Goal: Task Accomplishment & Management: Manage account settings

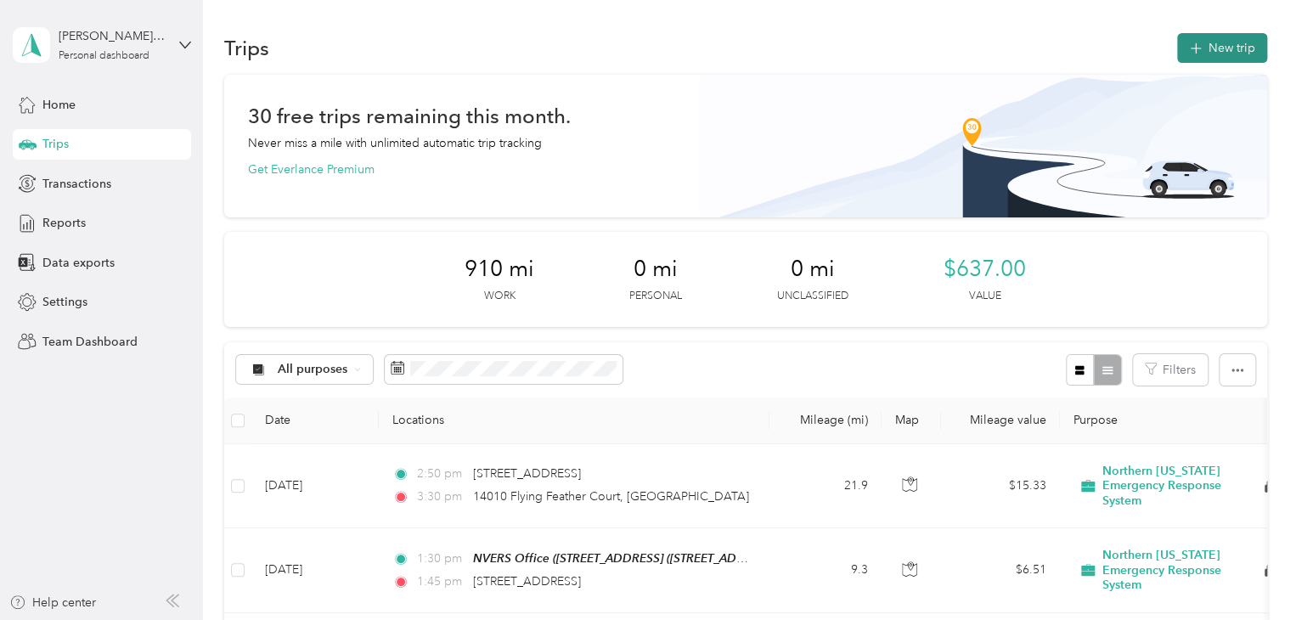
click at [1205, 41] on button "New trip" at bounding box center [1222, 48] width 90 height 30
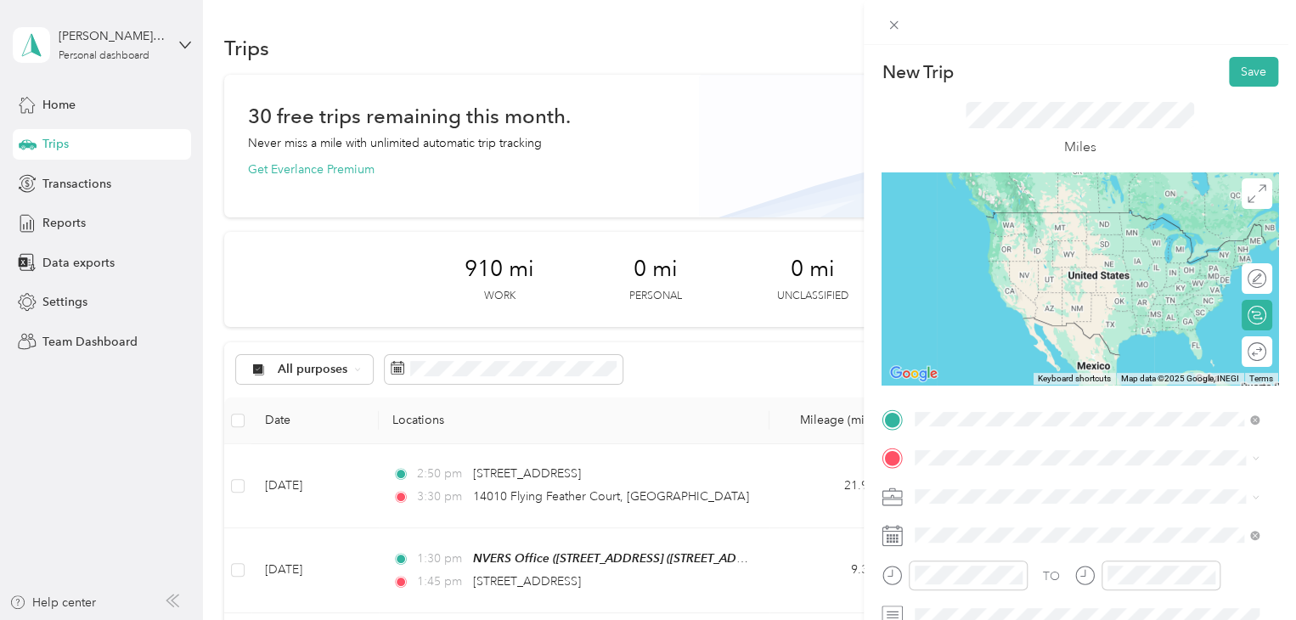
click at [1026, 475] on span "14010 Flying Feather Court [GEOGRAPHIC_DATA], [US_STATE] 20155, [GEOGRAPHIC_DAT…" at bounding box center [1100, 495] width 307 height 45
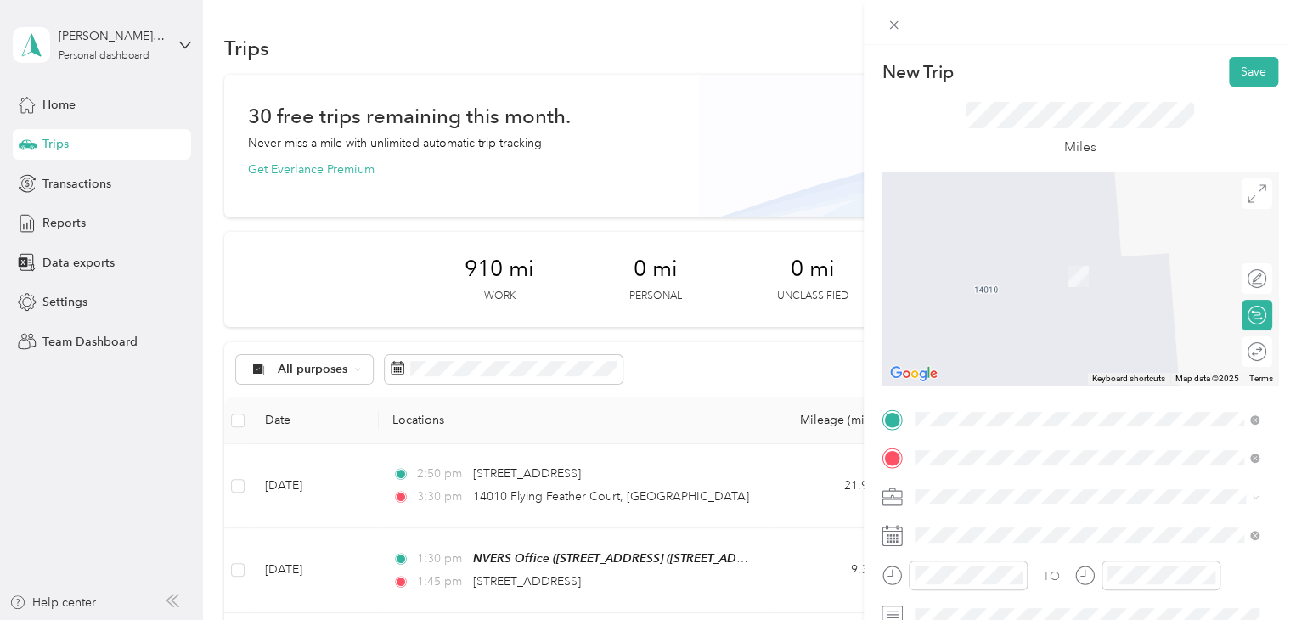
click at [1027, 256] on span "[STREET_ADDRESS][PERSON_NAME][US_STATE]" at bounding box center [1079, 251] width 264 height 15
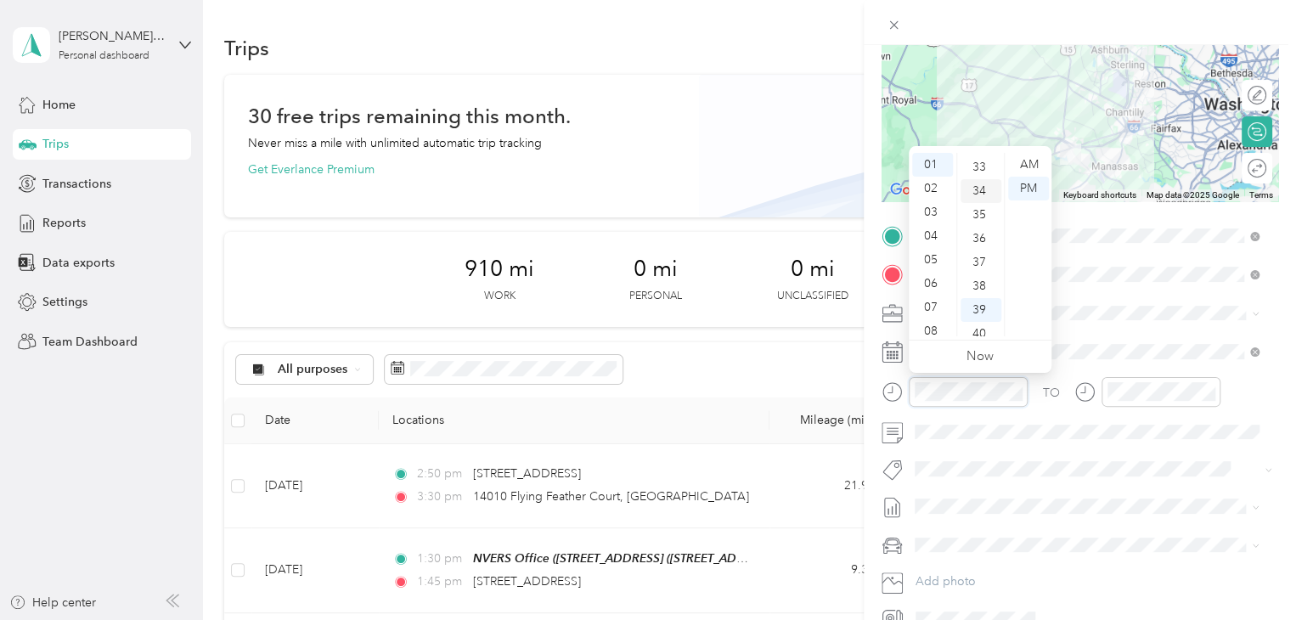
scroll to position [757, 0]
click at [927, 334] on div "08" at bounding box center [932, 331] width 41 height 24
click at [983, 262] on div "15" at bounding box center [980, 267] width 41 height 24
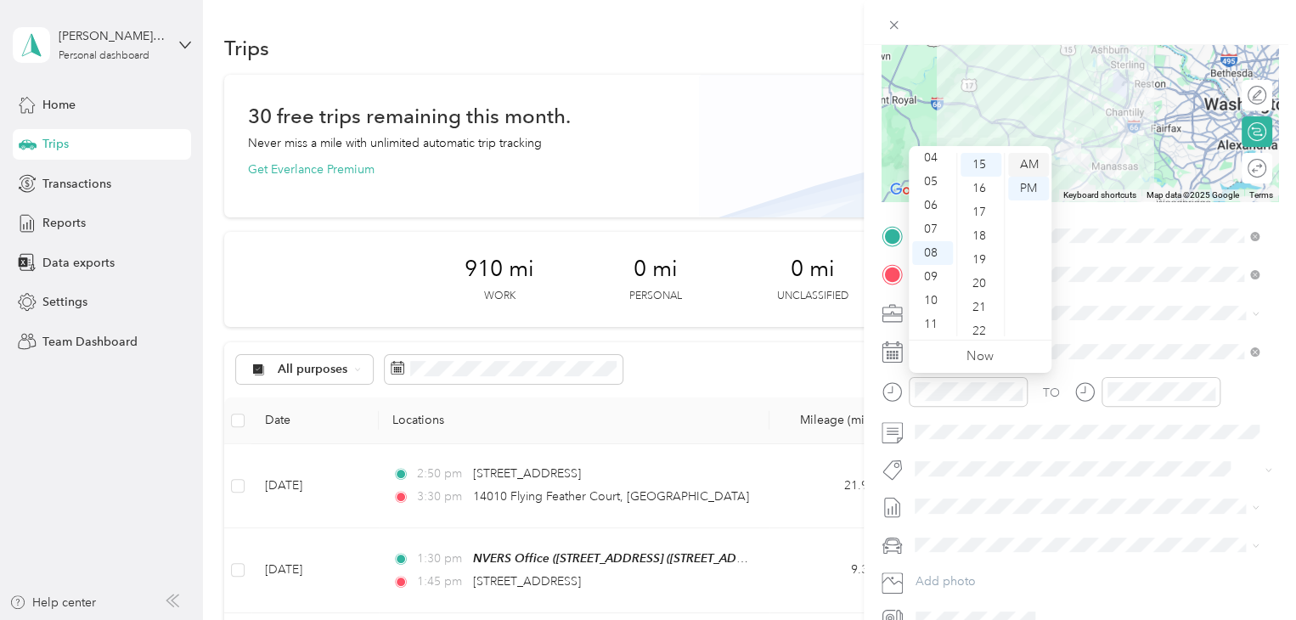
click at [1035, 159] on div "AM" at bounding box center [1028, 165] width 41 height 24
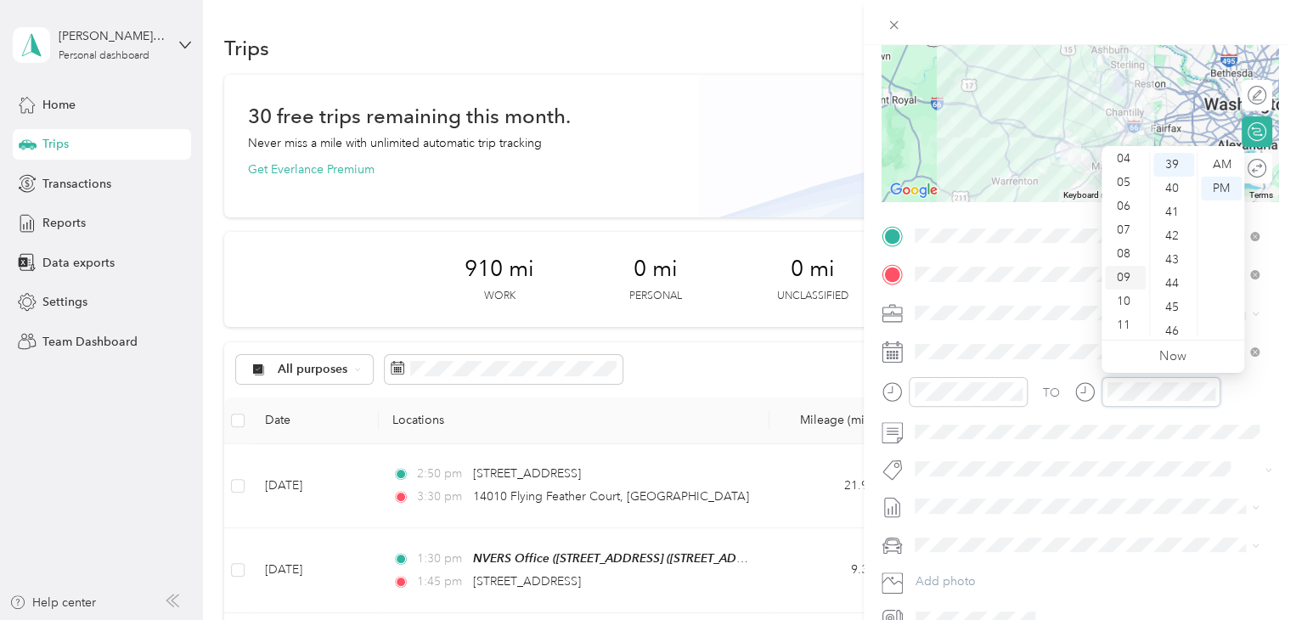
scroll to position [102, 0]
click at [1129, 319] on div "11" at bounding box center [1125, 325] width 41 height 24
click at [1172, 268] on div "15" at bounding box center [1173, 274] width 41 height 24
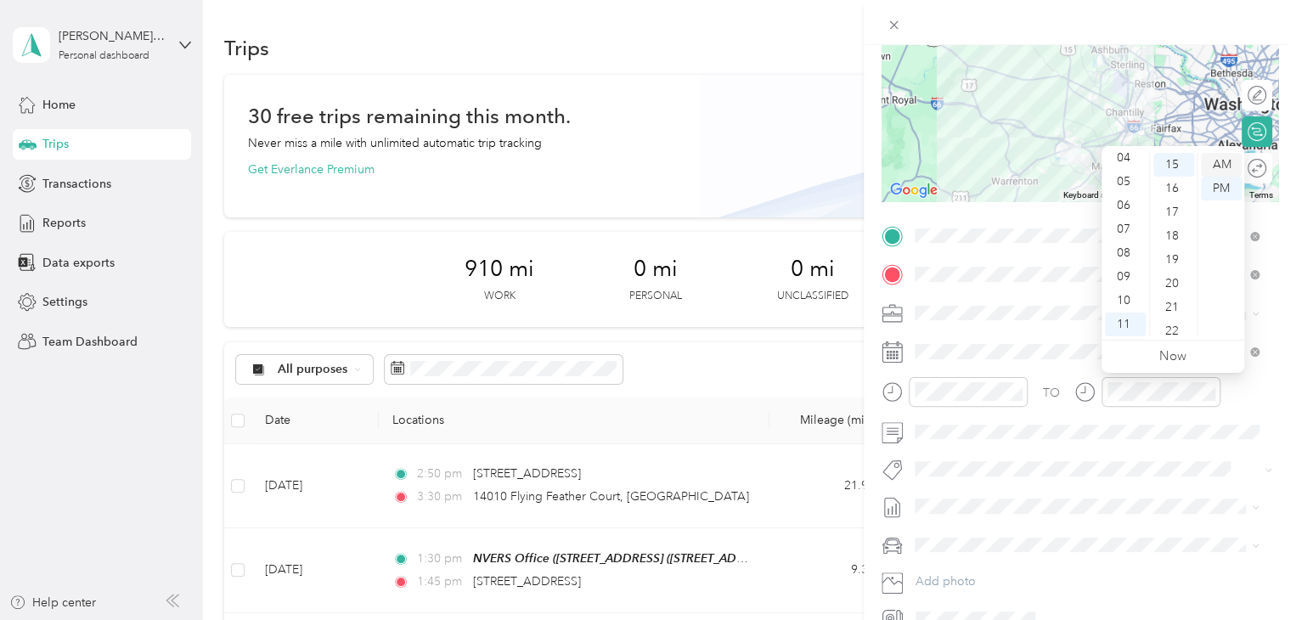
click at [1225, 155] on div "AM" at bounding box center [1221, 165] width 41 height 24
click at [1224, 158] on div "AM" at bounding box center [1221, 165] width 41 height 24
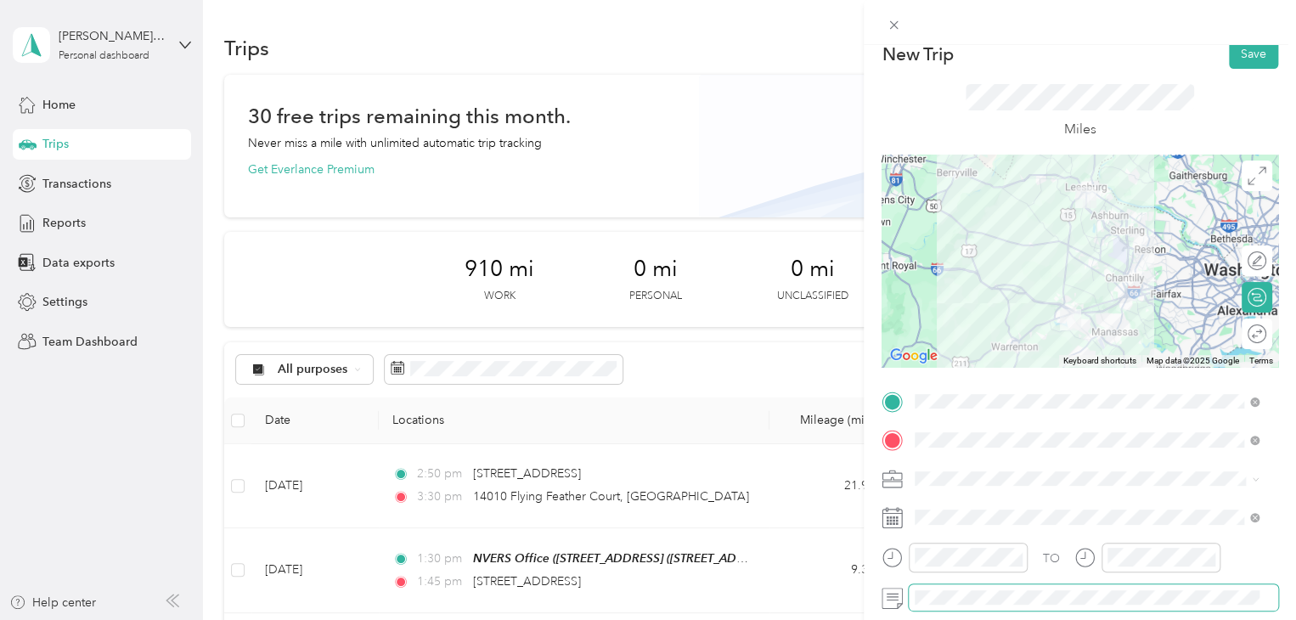
scroll to position [0, 0]
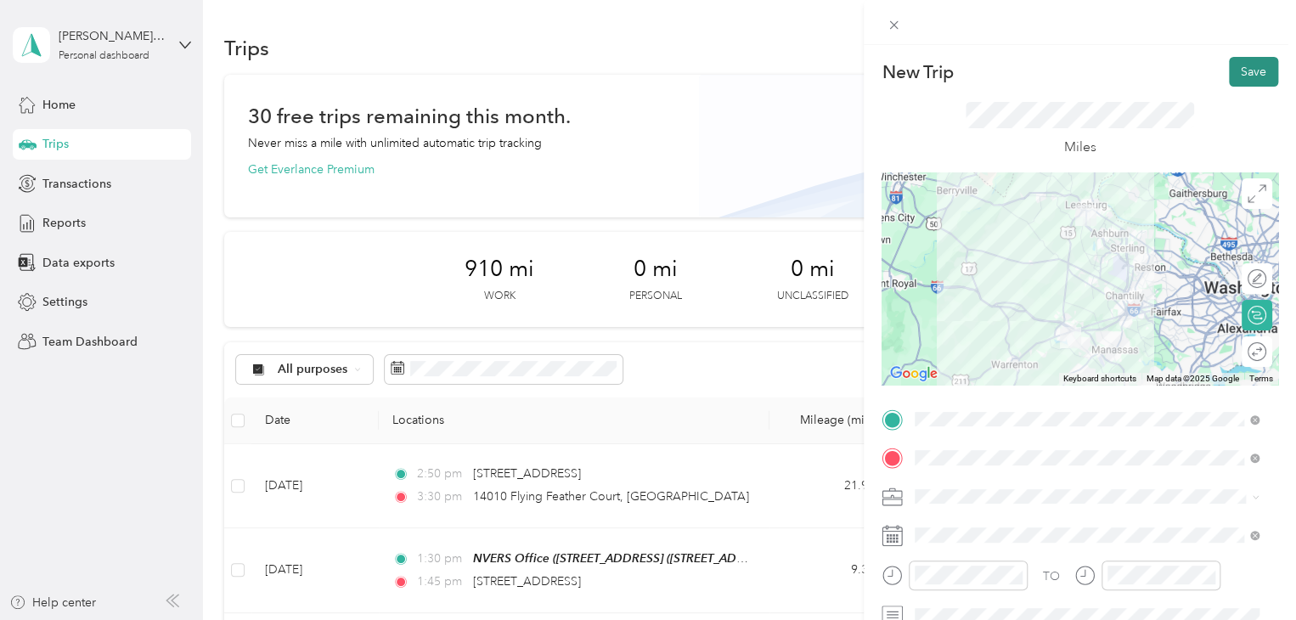
click at [1234, 72] on button "Save" at bounding box center [1253, 72] width 49 height 30
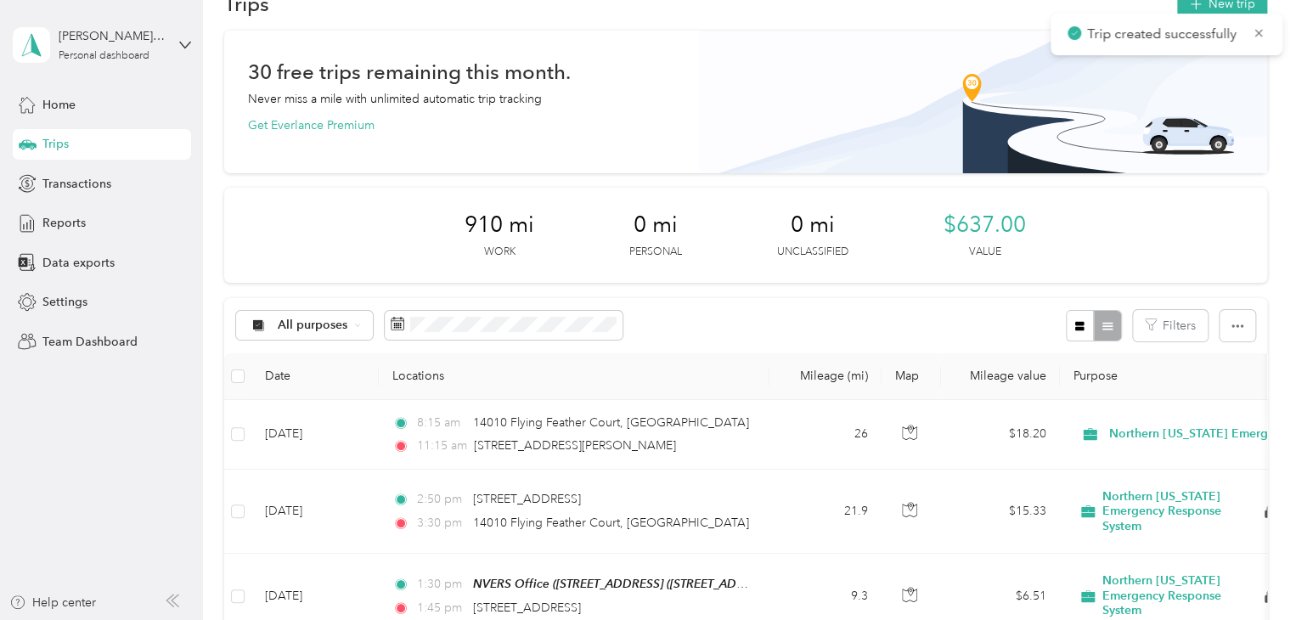
scroll to position [85, 0]
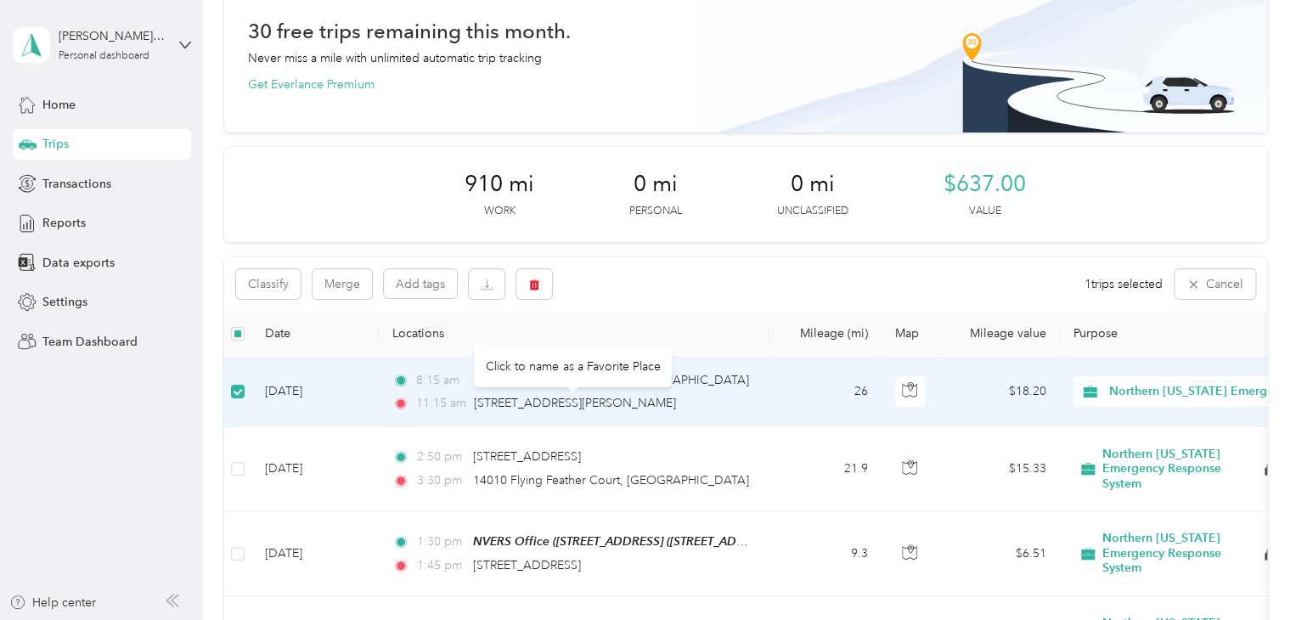
click at [658, 392] on div "8:15 am 14010 [GEOGRAPHIC_DATA]:15 am [STREET_ADDRESS][PERSON_NAME]" at bounding box center [570, 392] width 357 height 42
click at [310, 391] on td "[DATE]" at bounding box center [314, 393] width 127 height 70
click at [764, 400] on td "8:15 am 14010 [GEOGRAPHIC_DATA]:15 am [STREET_ADDRESS][PERSON_NAME]" at bounding box center [574, 393] width 391 height 70
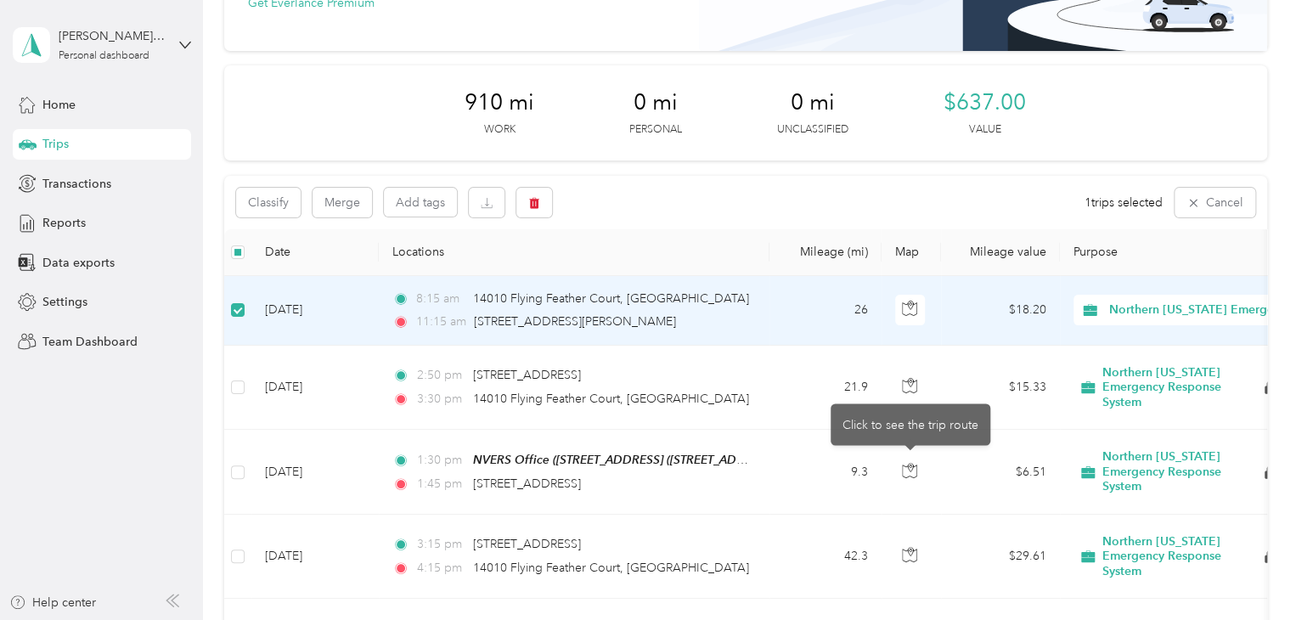
scroll to position [170, 0]
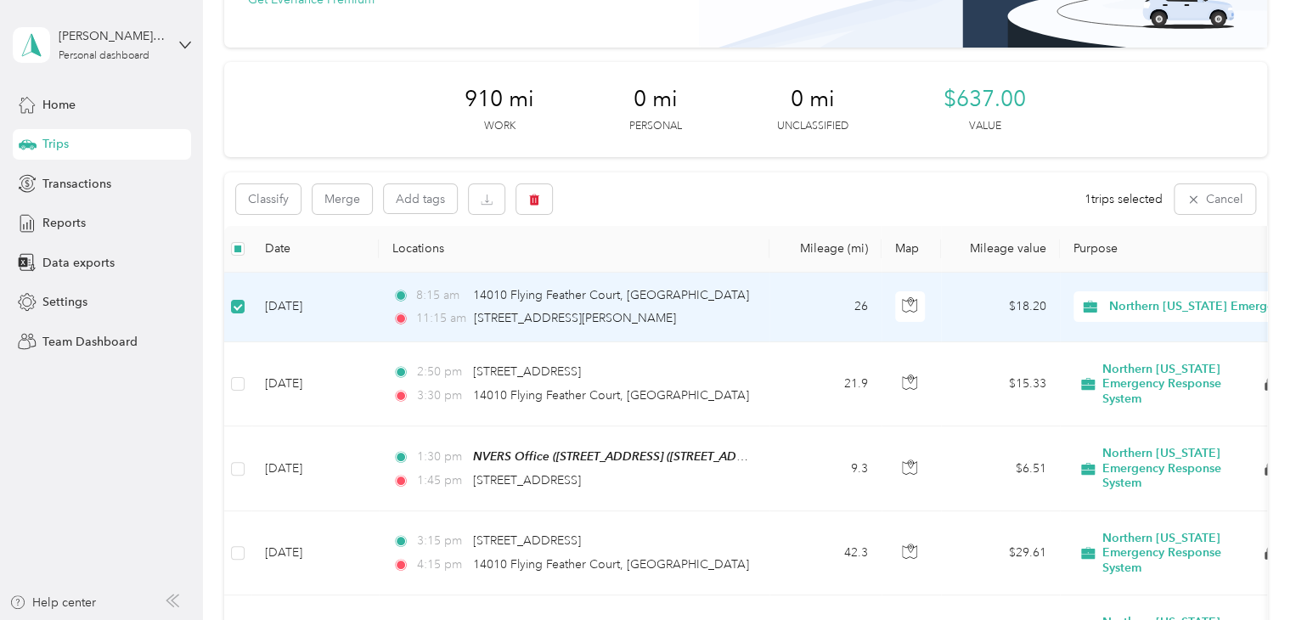
click at [1199, 305] on span "Northern [US_STATE] Emergency Response System" at bounding box center [1250, 306] width 283 height 19
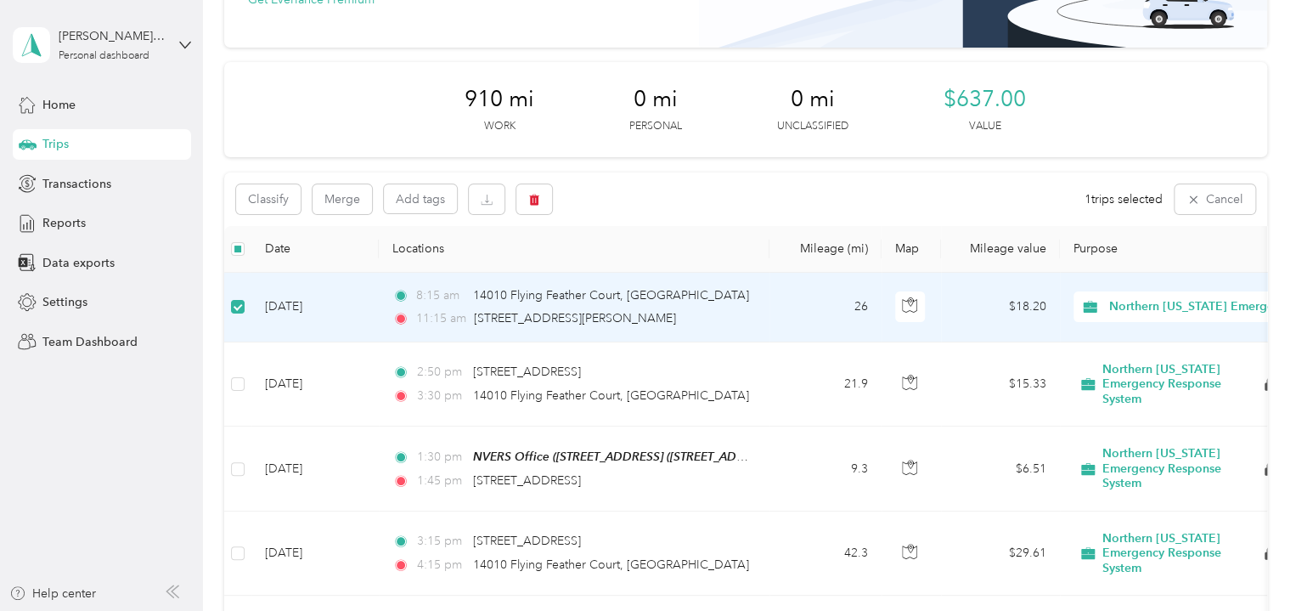
click at [968, 309] on td "$18.20" at bounding box center [1000, 308] width 119 height 70
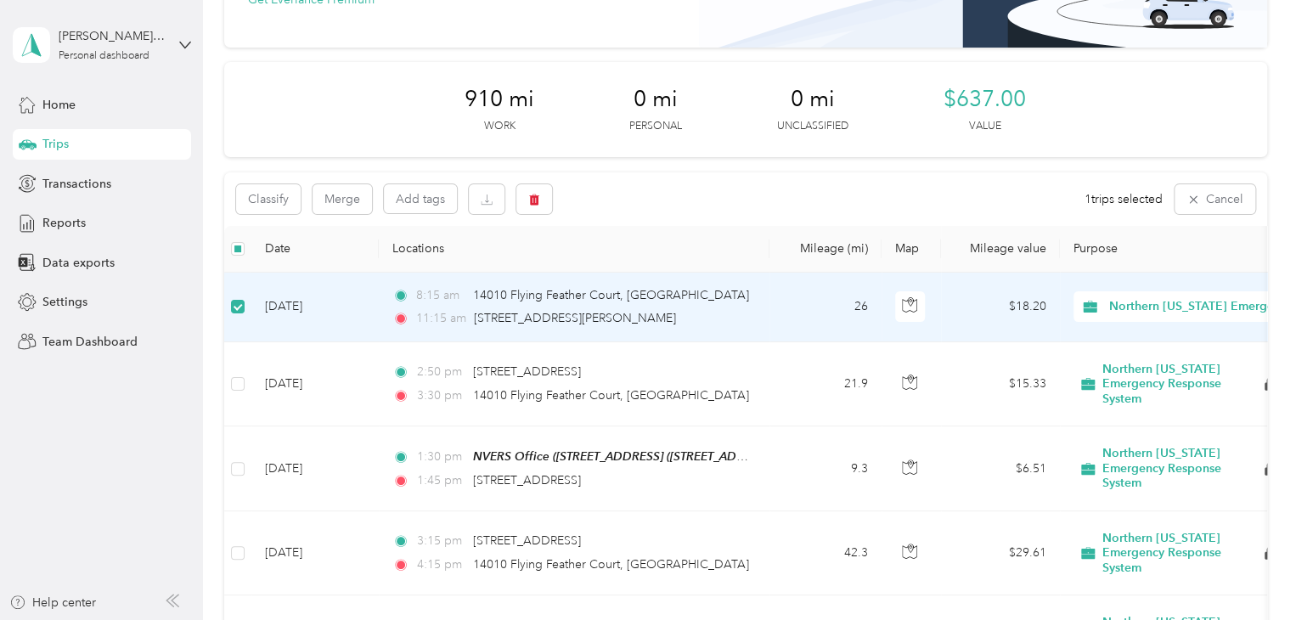
click at [300, 303] on td "[DATE]" at bounding box center [314, 308] width 127 height 70
click at [250, 308] on td at bounding box center [237, 308] width 27 height 70
click at [265, 325] on td "[DATE]" at bounding box center [314, 309] width 127 height 70
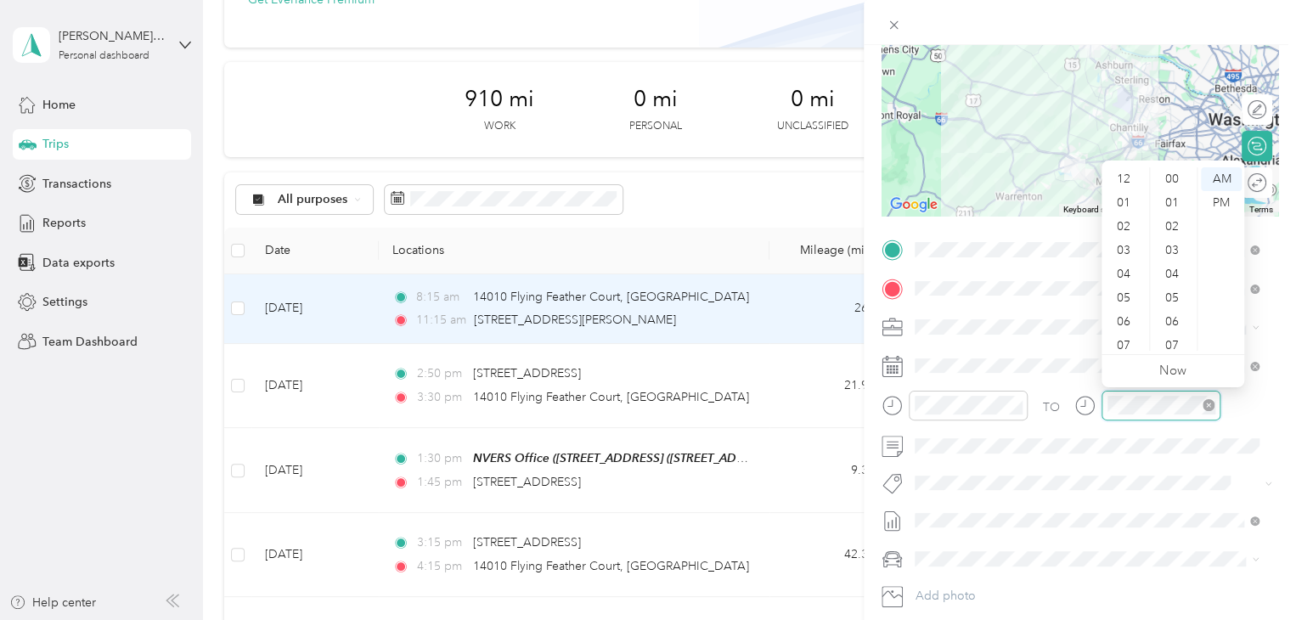
scroll to position [102, 0]
click at [1104, 403] on div at bounding box center [1160, 406] width 119 height 30
click at [1128, 291] on div "09" at bounding box center [1125, 291] width 41 height 24
click at [1180, 180] on div "00" at bounding box center [1173, 179] width 41 height 24
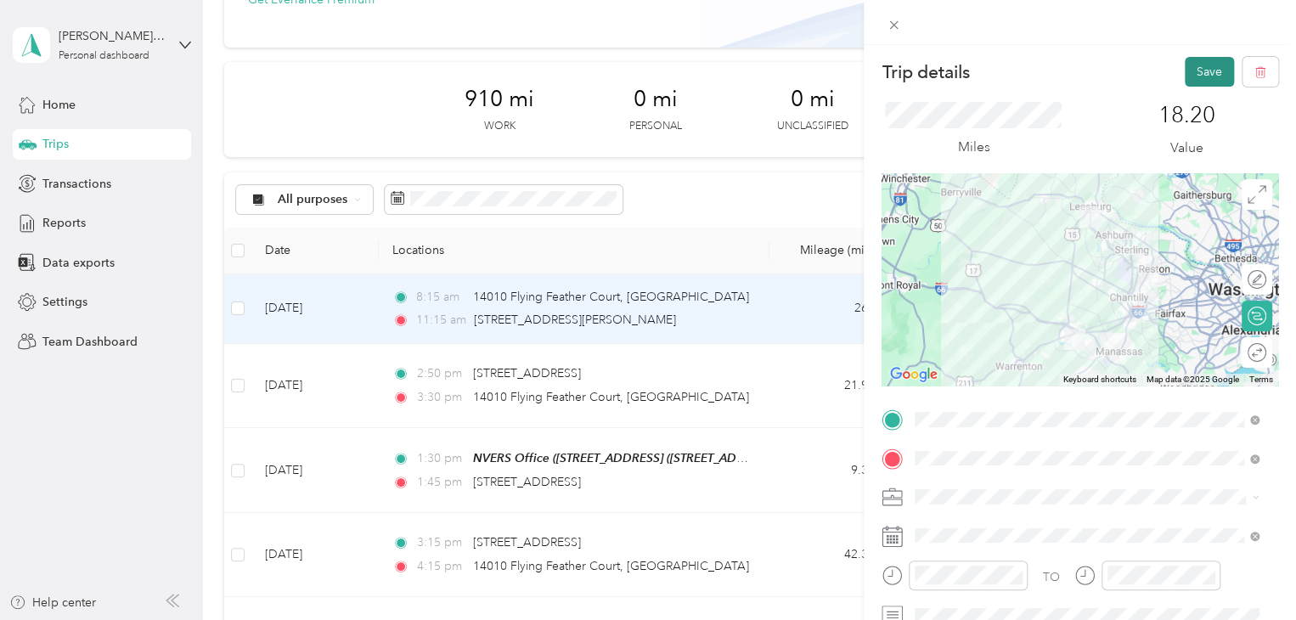
click at [1196, 76] on button "Save" at bounding box center [1209, 72] width 49 height 30
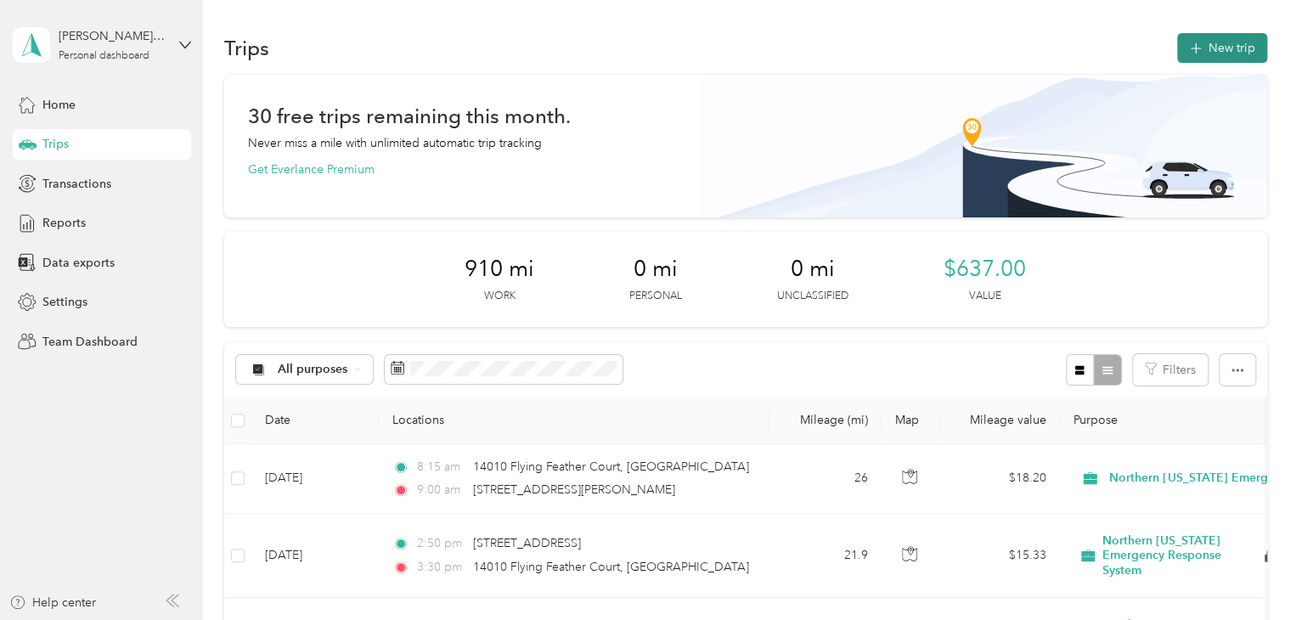
click at [1220, 45] on button "New trip" at bounding box center [1222, 48] width 90 height 30
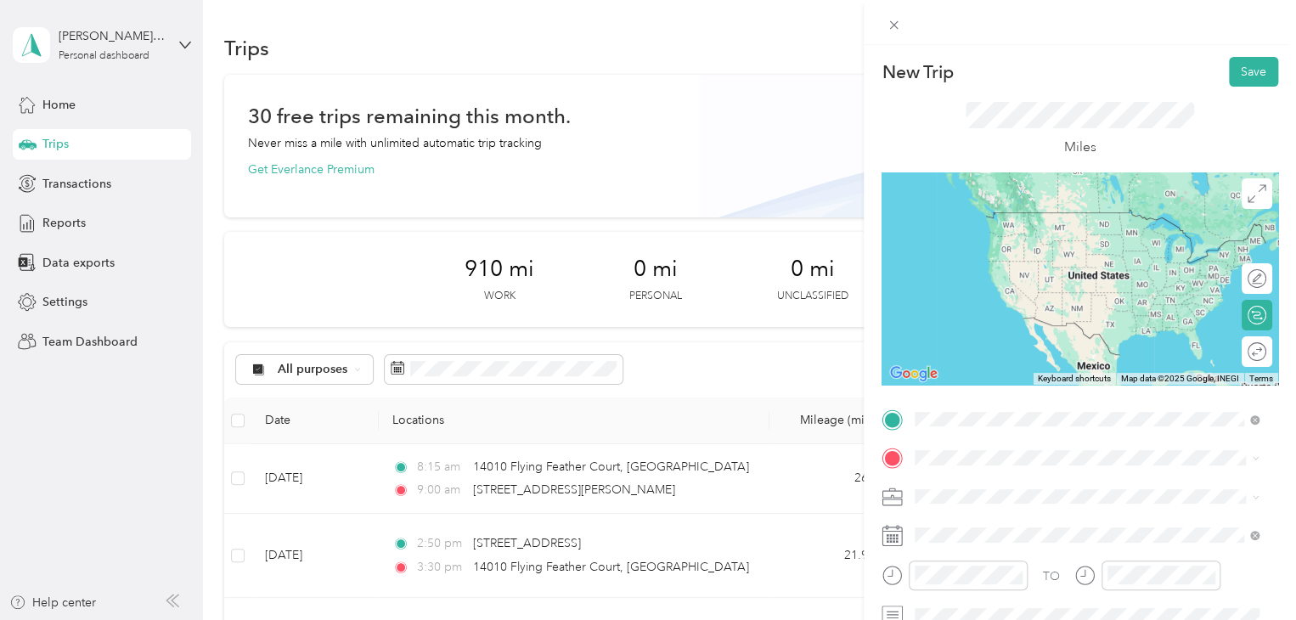
click at [1031, 220] on span "[STREET_ADDRESS][PERSON_NAME][US_STATE]" at bounding box center [1079, 212] width 264 height 15
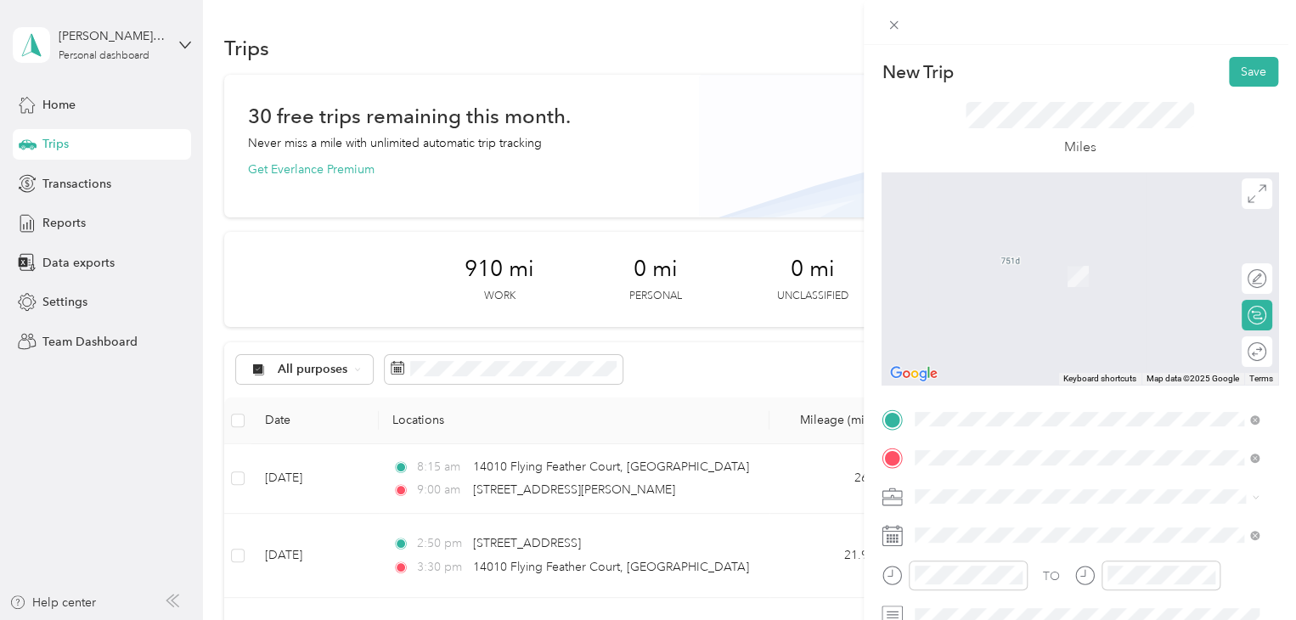
click at [984, 517] on span "14010 Flying Feather Court [GEOGRAPHIC_DATA], [US_STATE] 20155, [GEOGRAPHIC_DAT…" at bounding box center [1100, 533] width 307 height 45
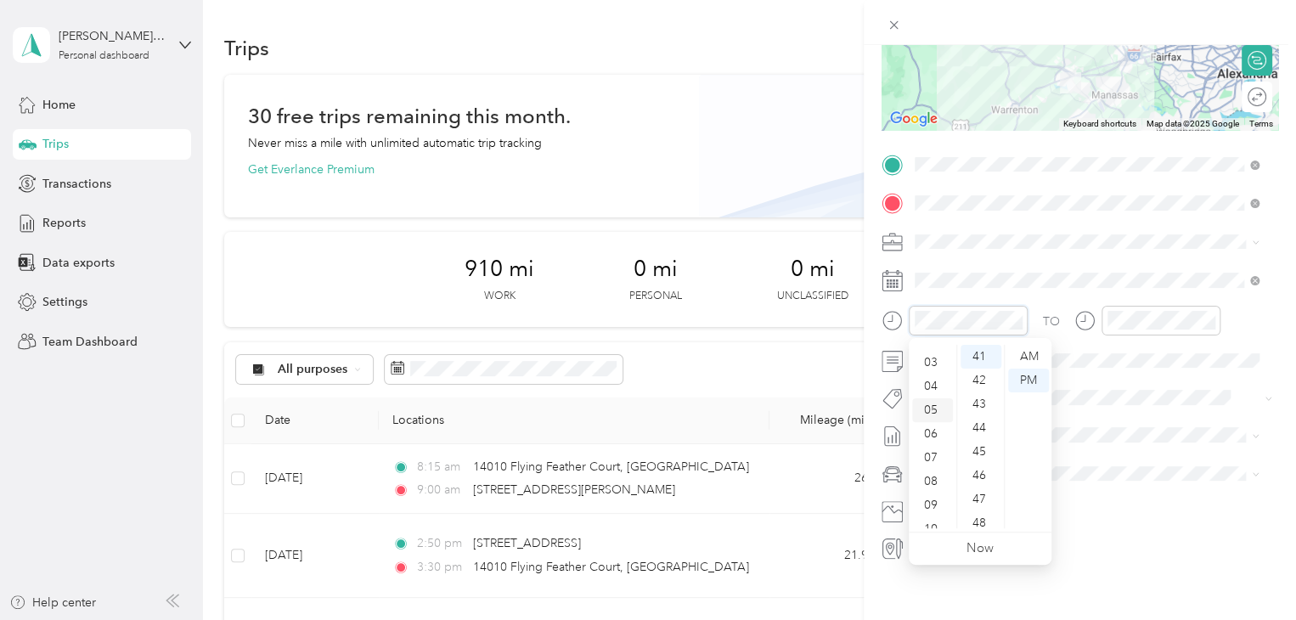
scroll to position [102, 0]
click at [931, 514] on div "11" at bounding box center [932, 516] width 41 height 24
click at [982, 504] on div "15" at bounding box center [980, 503] width 41 height 24
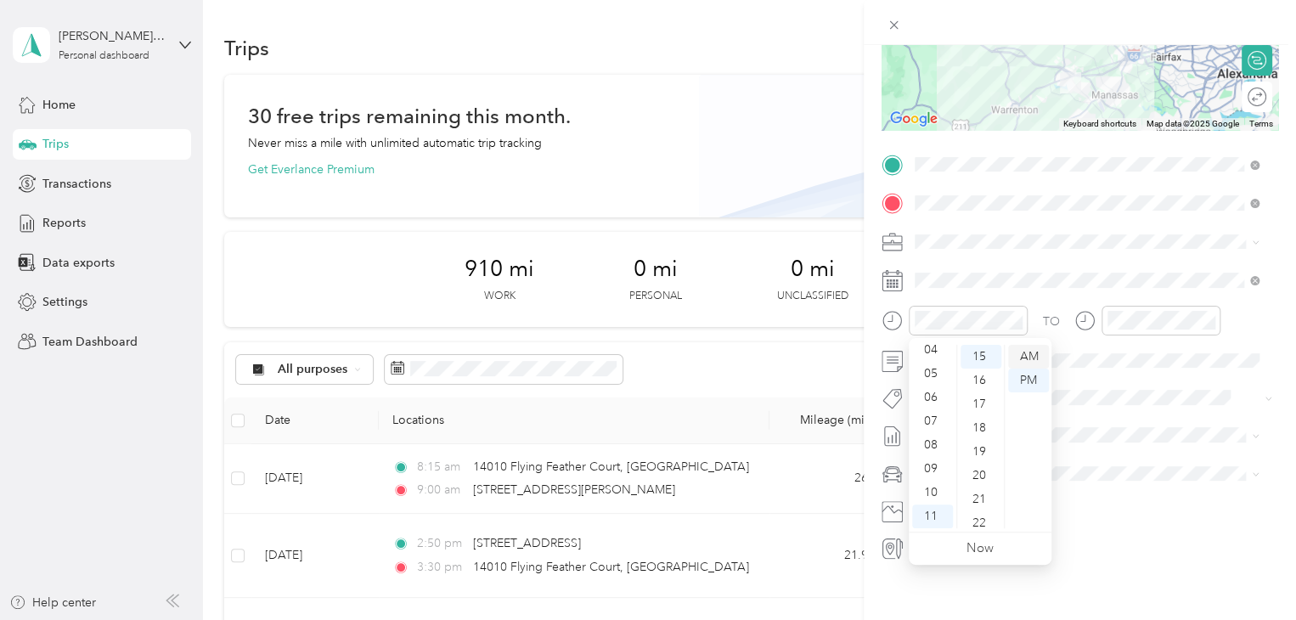
click at [1026, 357] on div "AM" at bounding box center [1028, 357] width 41 height 24
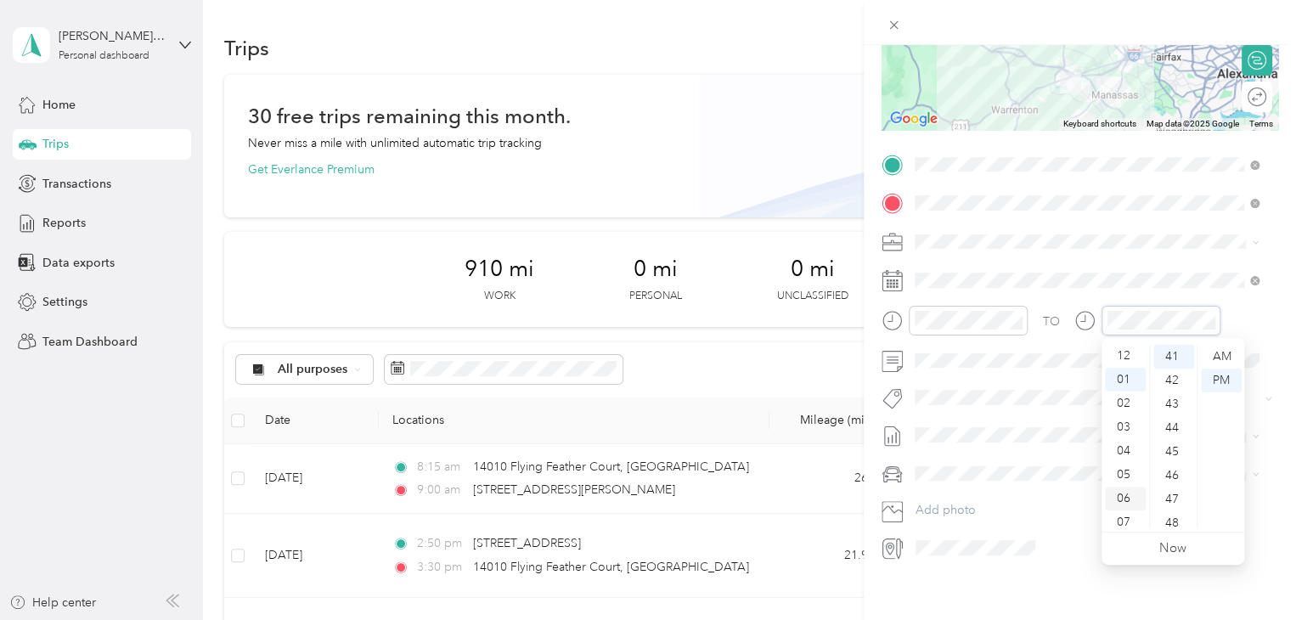
scroll to position [0, 0]
click at [1124, 350] on div "12" at bounding box center [1125, 357] width 41 height 24
click at [1172, 346] on div "00" at bounding box center [1173, 357] width 41 height 24
click at [1225, 381] on div "PM" at bounding box center [1221, 381] width 41 height 24
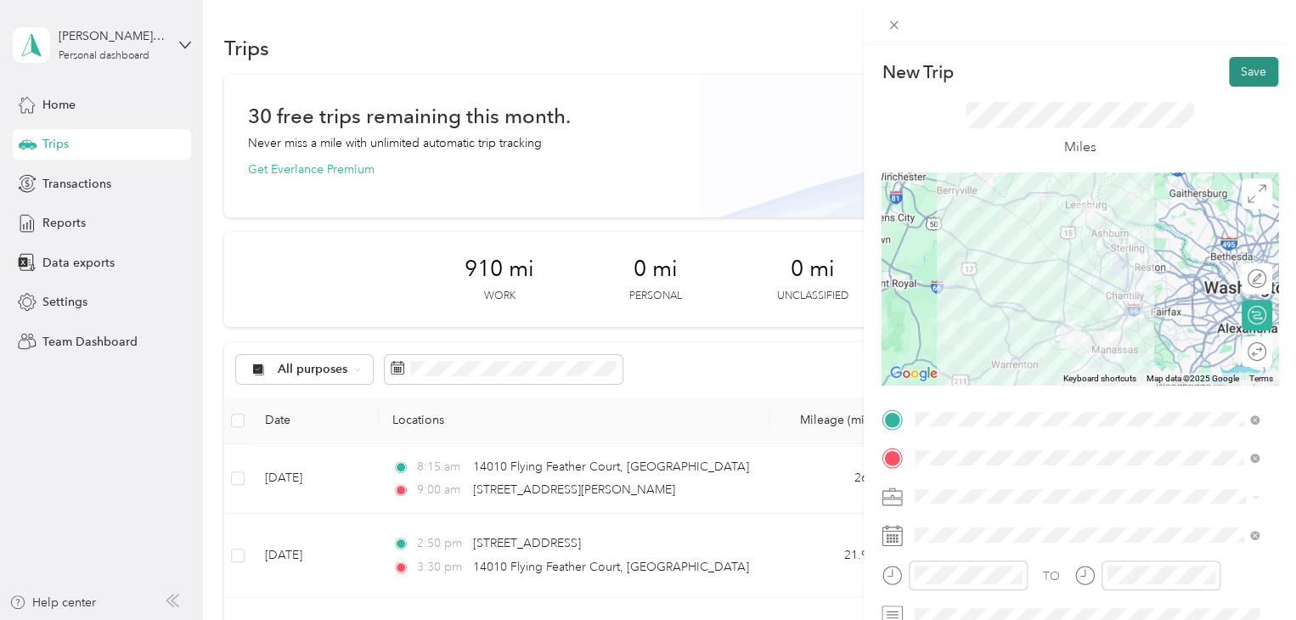
click at [1240, 73] on button "Save" at bounding box center [1253, 72] width 49 height 30
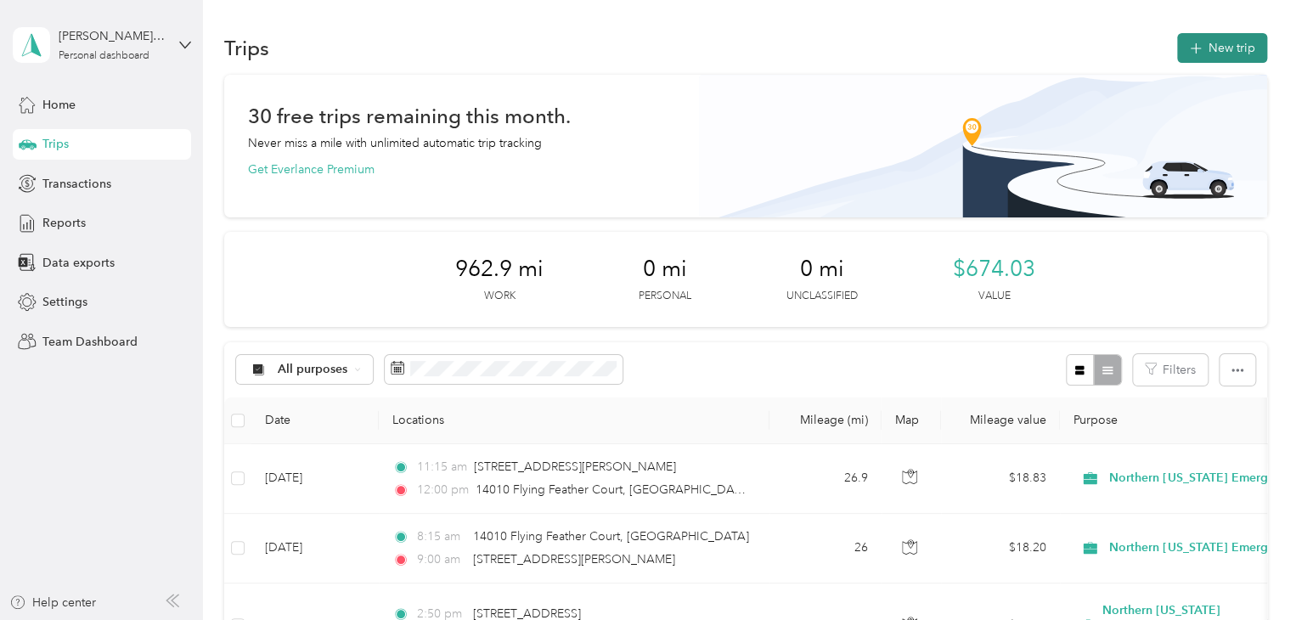
click at [1220, 38] on button "New trip" at bounding box center [1222, 48] width 90 height 30
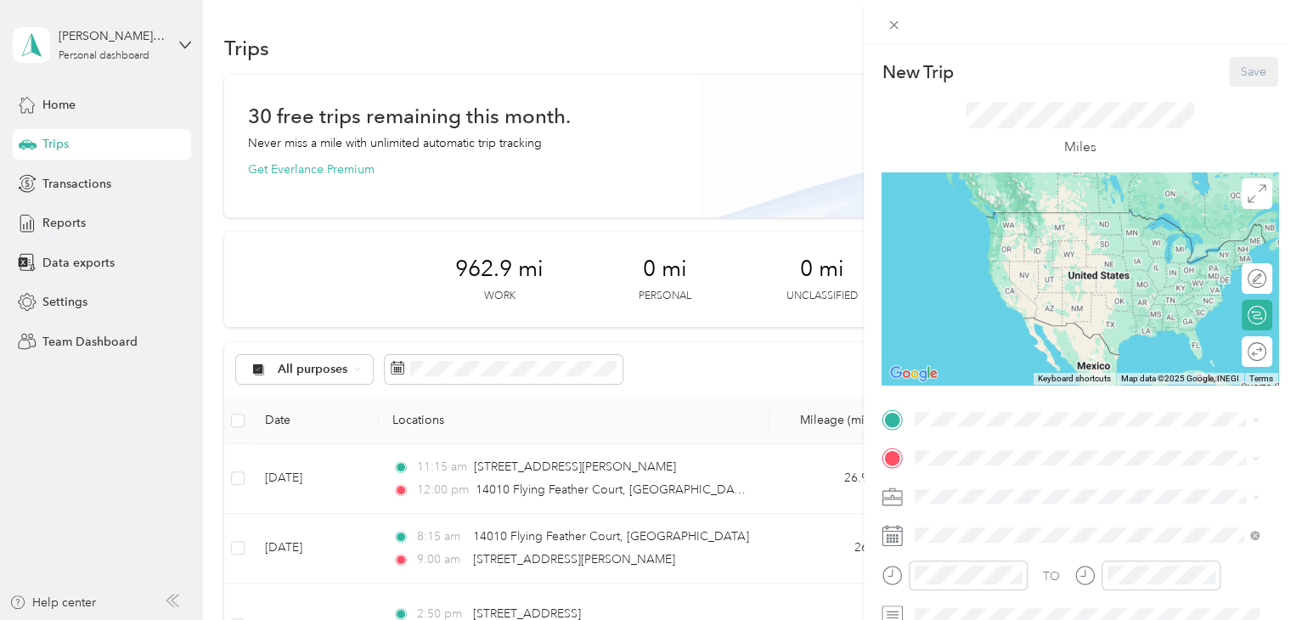
click at [1049, 222] on strong "NVERS Office ([STREET_ADDRESS])" at bounding box center [1106, 221] width 203 height 15
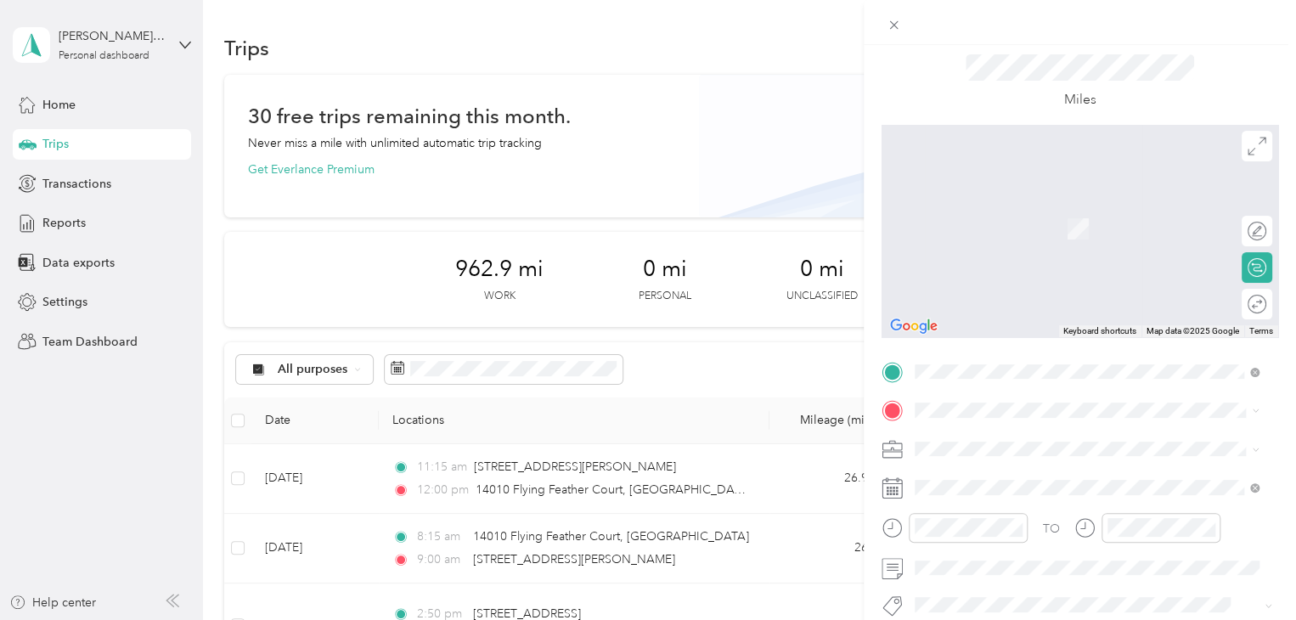
scroll to position [85, 0]
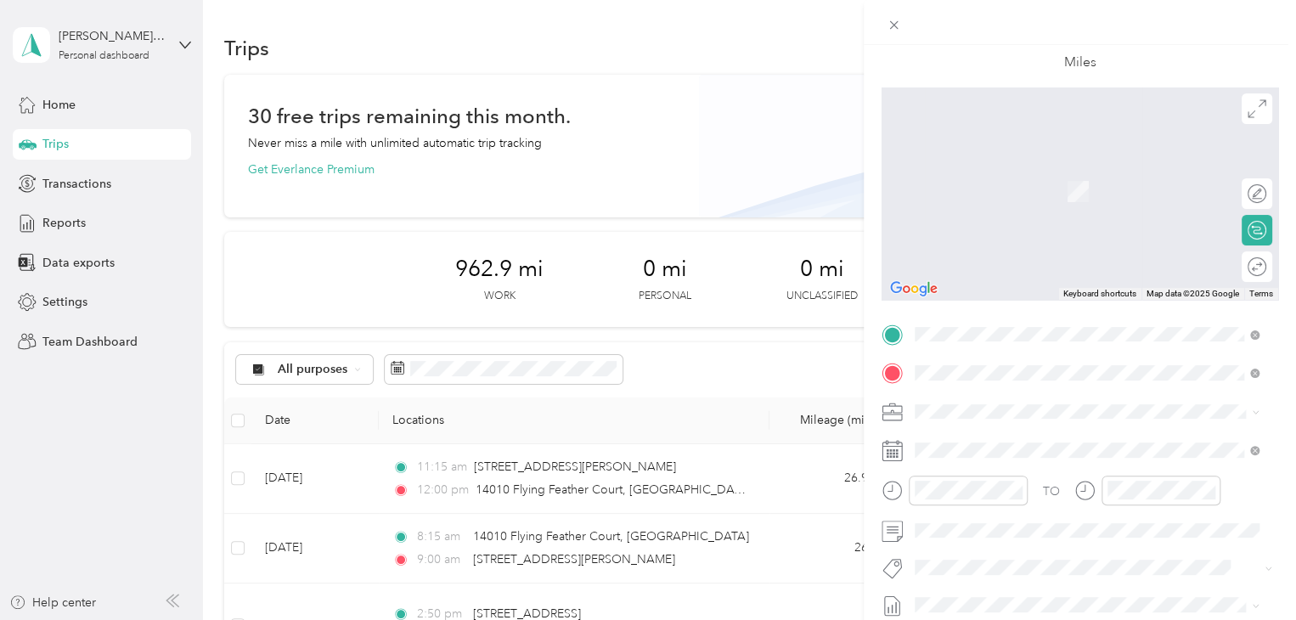
click at [997, 435] on span "[STREET_ADDRESS][US_STATE]" at bounding box center [1032, 433] width 170 height 15
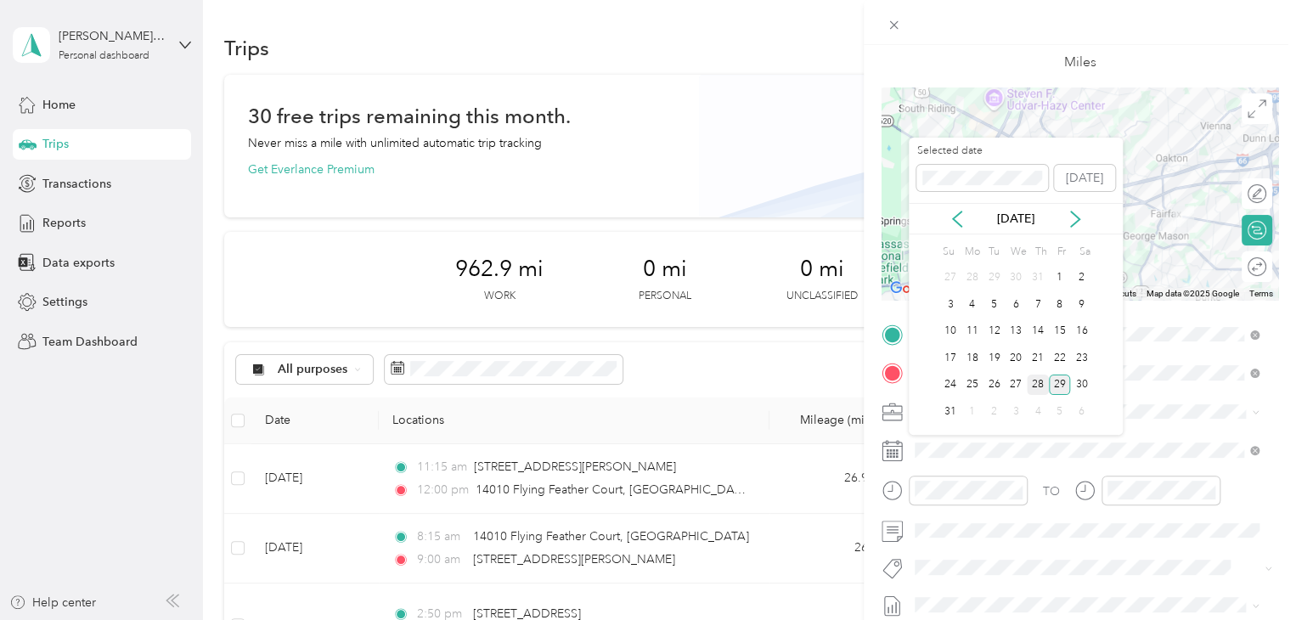
click at [1040, 386] on div "28" at bounding box center [1038, 385] width 22 height 21
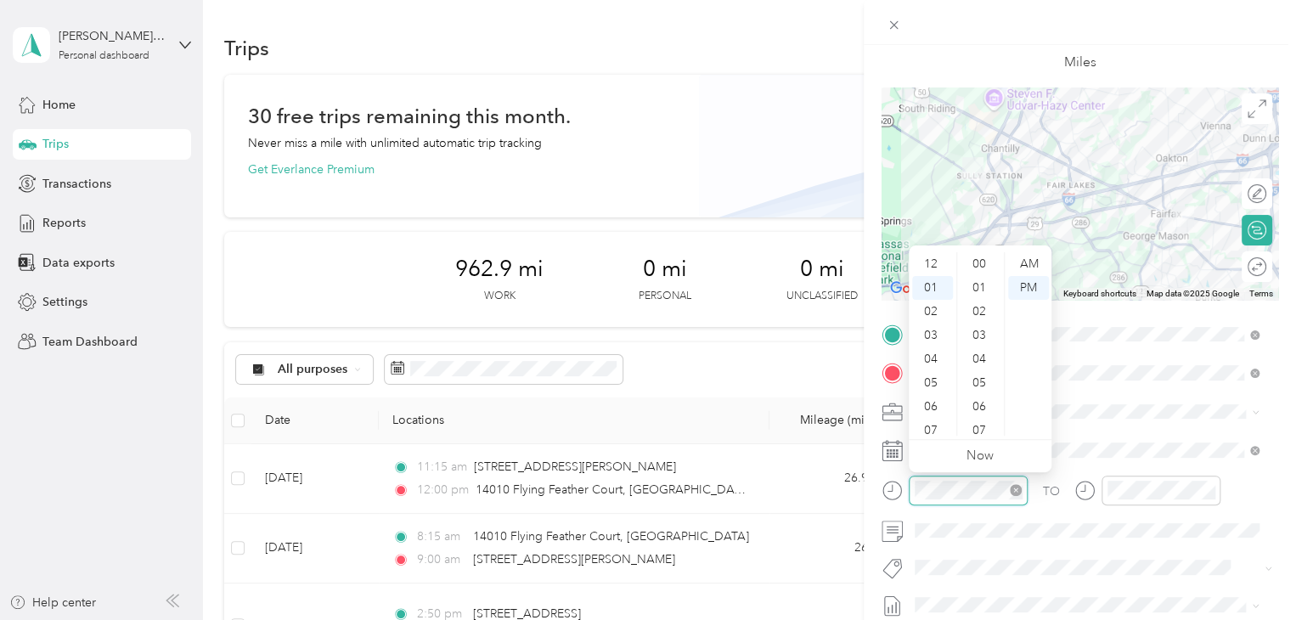
scroll to position [999, 0]
click at [934, 308] on div "03" at bounding box center [932, 312] width 41 height 24
click at [983, 337] on div "20" at bounding box center [980, 336] width 41 height 24
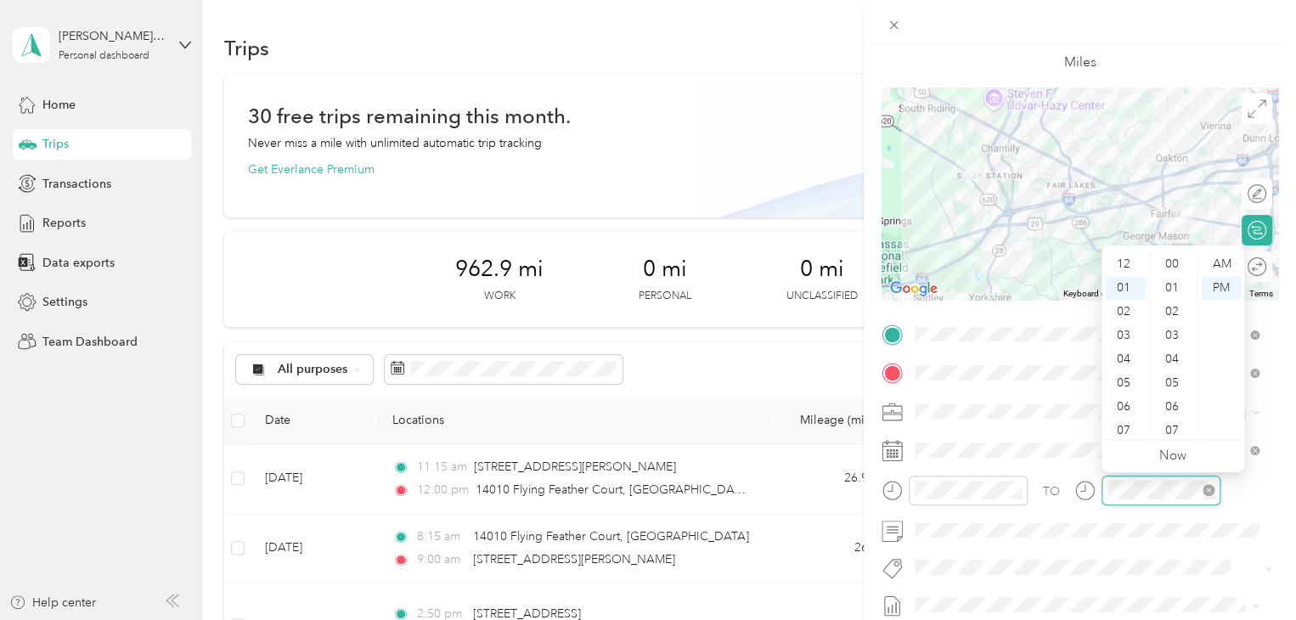
scroll to position [999, 0]
click at [1132, 334] on div "04" at bounding box center [1125, 336] width 41 height 24
click at [1169, 258] on div "00" at bounding box center [1173, 264] width 41 height 24
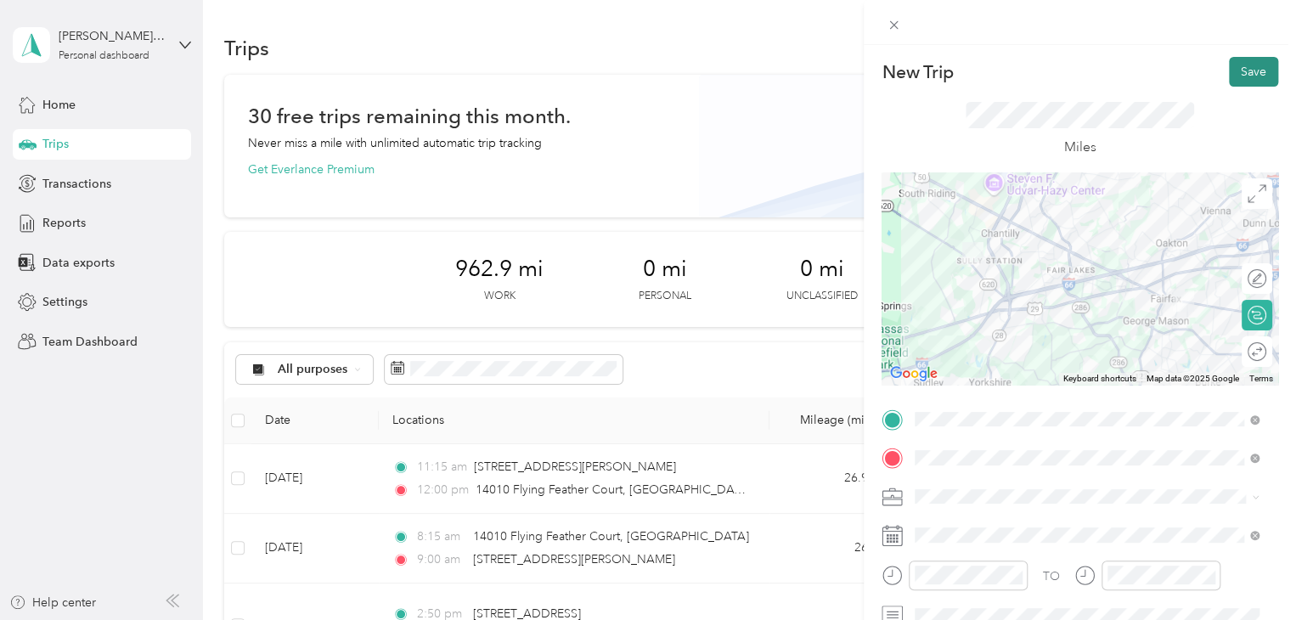
click at [1241, 66] on button "Save" at bounding box center [1253, 72] width 49 height 30
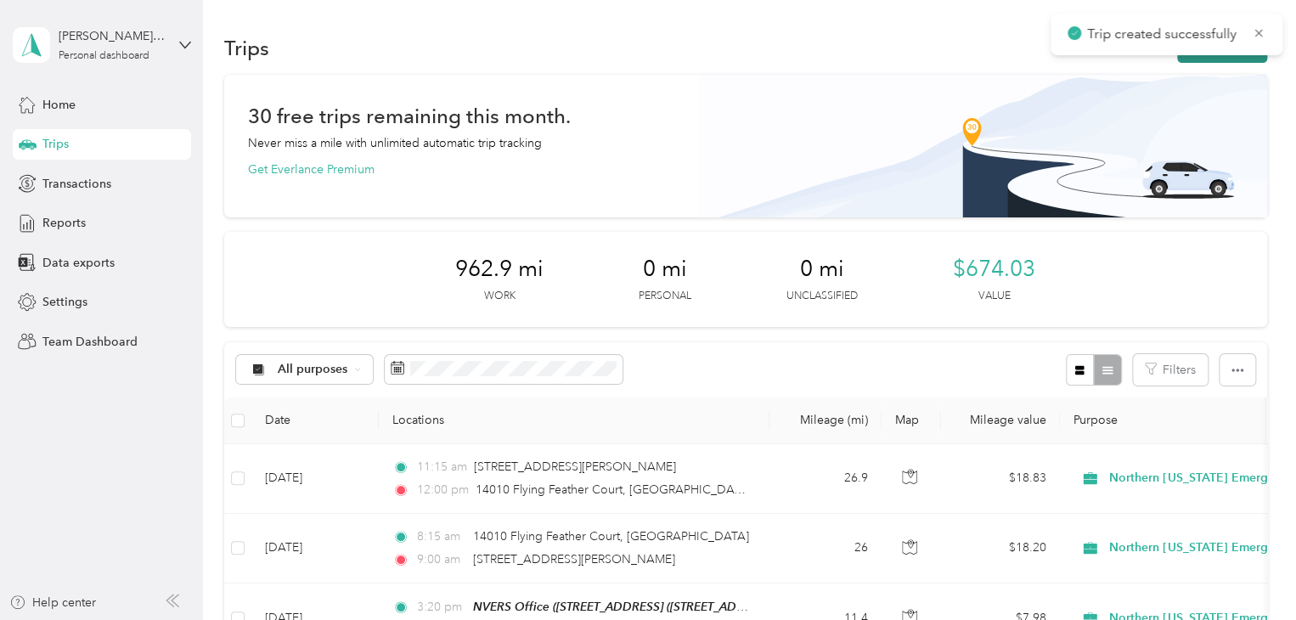
click at [1213, 57] on button "New trip" at bounding box center [1222, 48] width 90 height 30
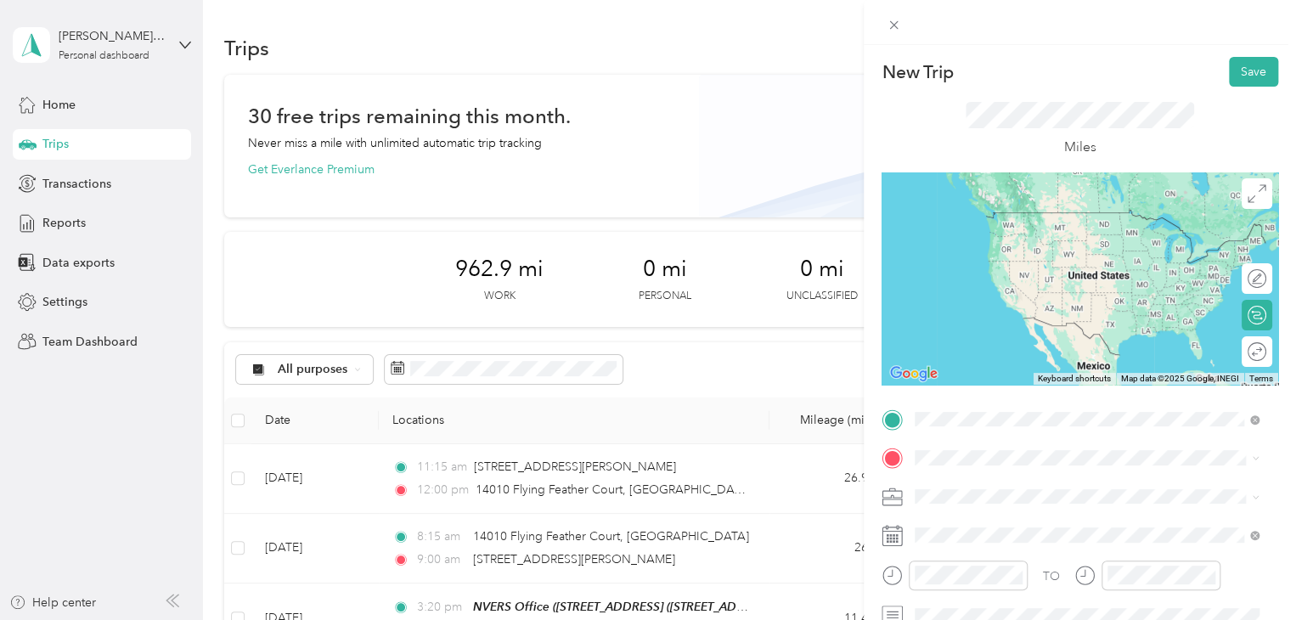
click at [1025, 235] on span "[STREET_ADDRESS][US_STATE]" at bounding box center [1032, 229] width 170 height 15
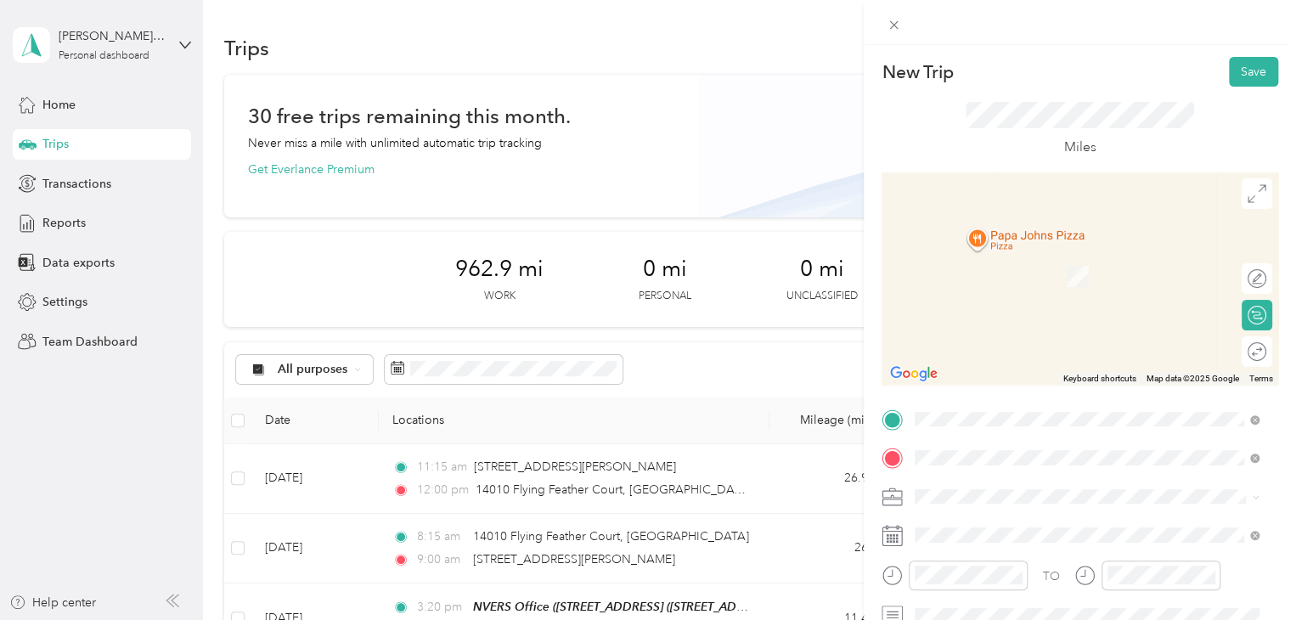
click at [1008, 527] on span "14010 Flying Feather Court [GEOGRAPHIC_DATA], [US_STATE] 20155, [GEOGRAPHIC_DAT…" at bounding box center [1100, 533] width 307 height 45
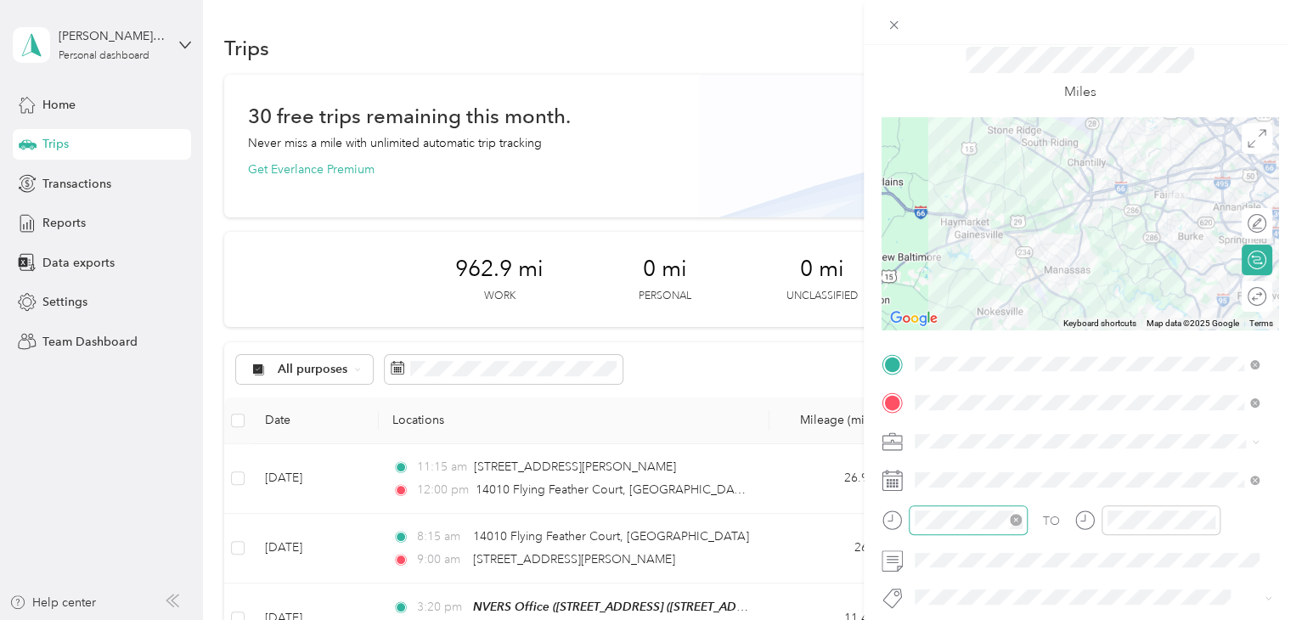
scroll to position [85, 0]
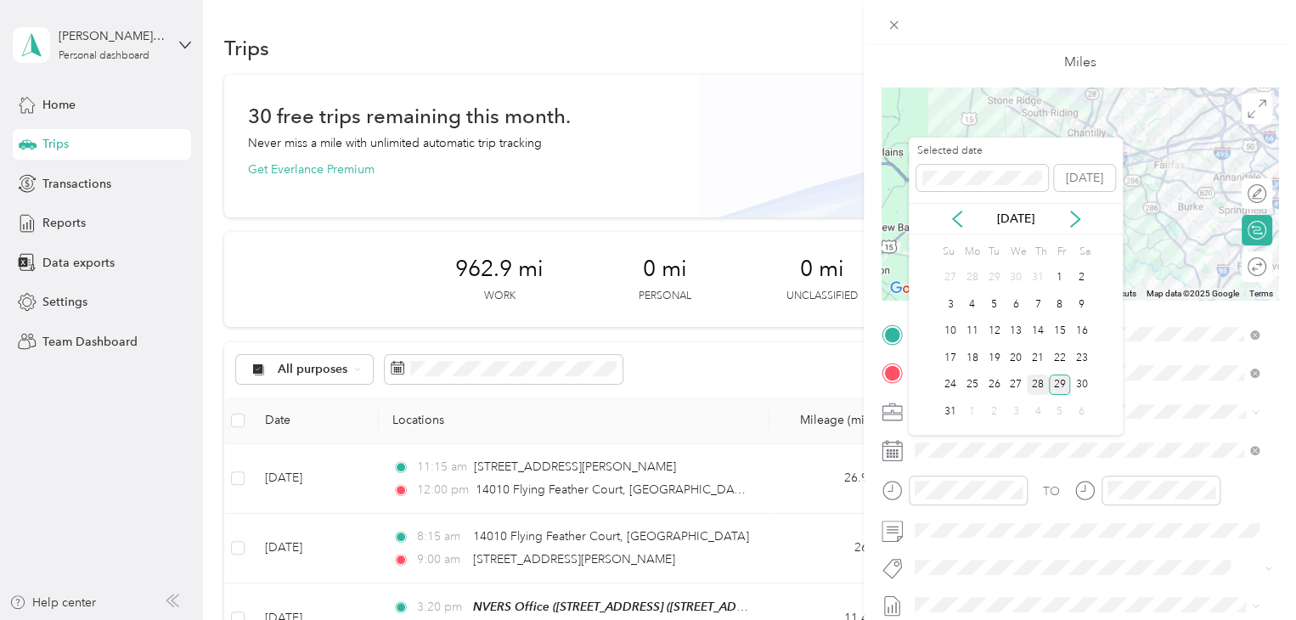
click at [1033, 379] on div "28" at bounding box center [1038, 385] width 22 height 21
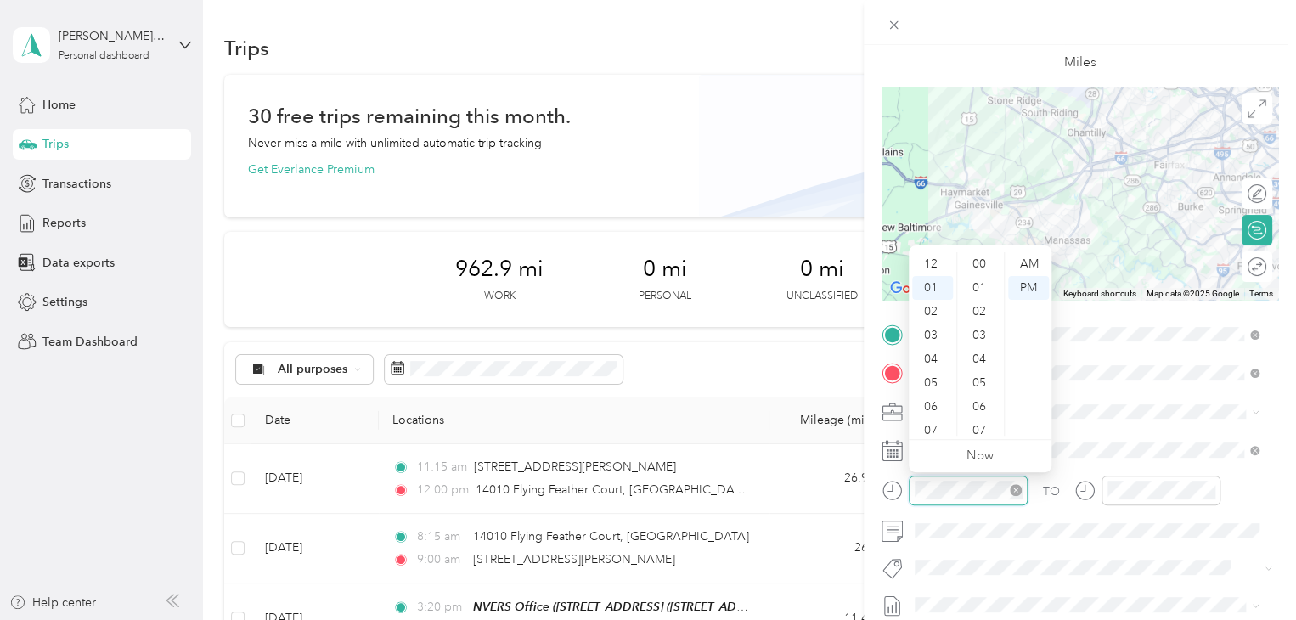
scroll to position [24, 0]
click at [933, 327] on div "04" at bounding box center [932, 336] width 41 height 24
click at [972, 386] on div "05" at bounding box center [980, 383] width 41 height 24
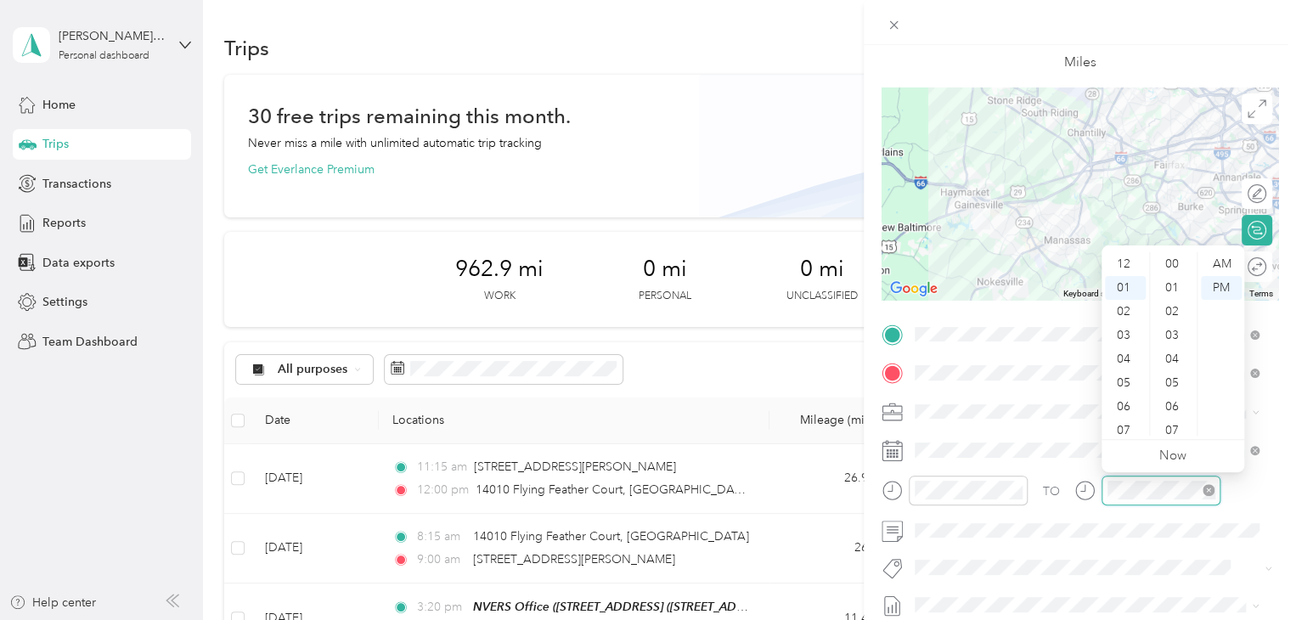
scroll to position [1022, 0]
click at [1128, 358] on div "05" at bounding box center [1125, 359] width 41 height 24
click at [1171, 261] on div "00" at bounding box center [1173, 264] width 41 height 24
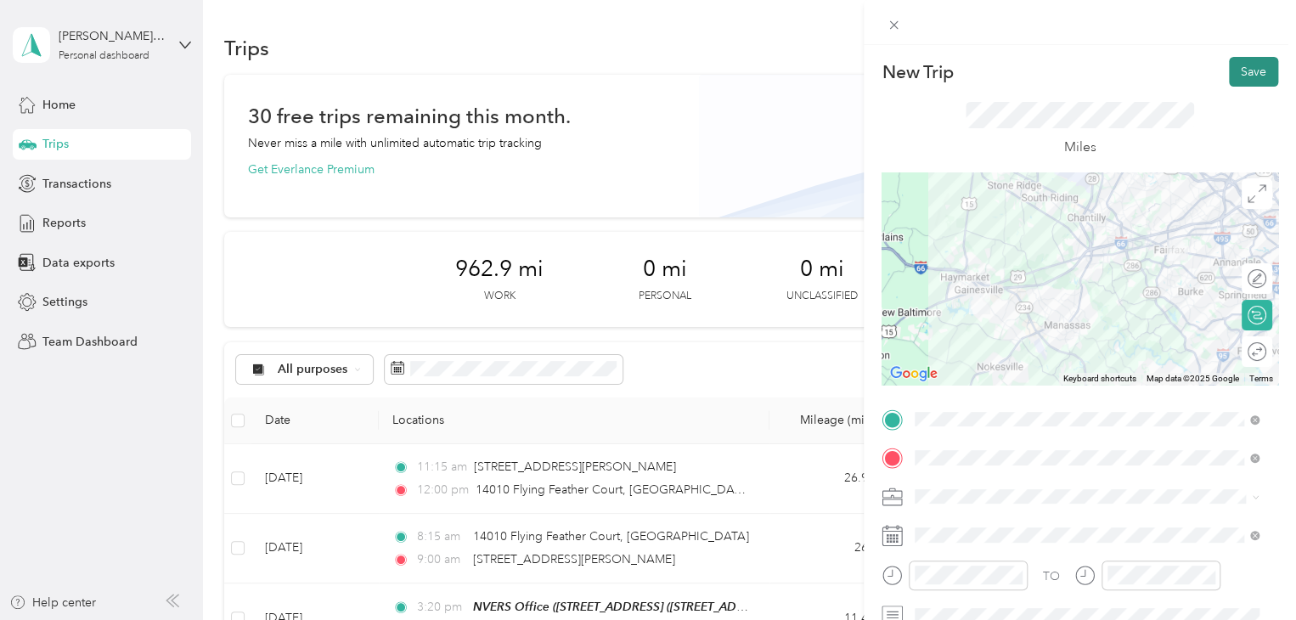
click at [1231, 70] on button "Save" at bounding box center [1253, 72] width 49 height 30
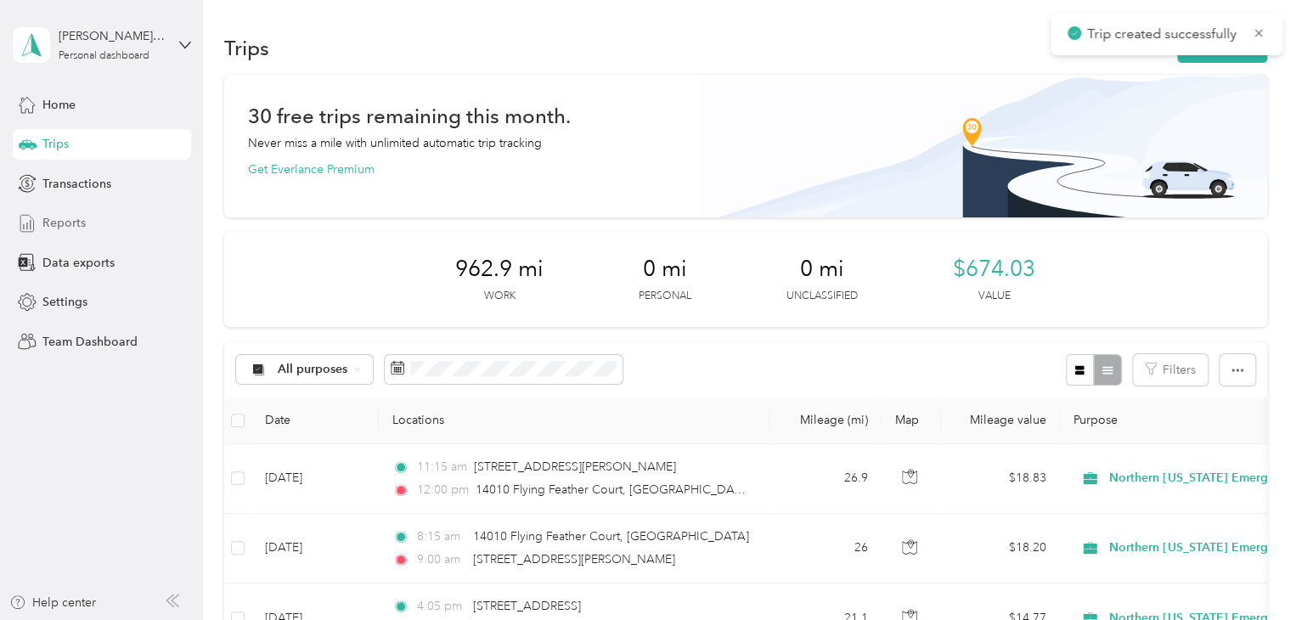
click at [75, 223] on span "Reports" at bounding box center [63, 223] width 43 height 18
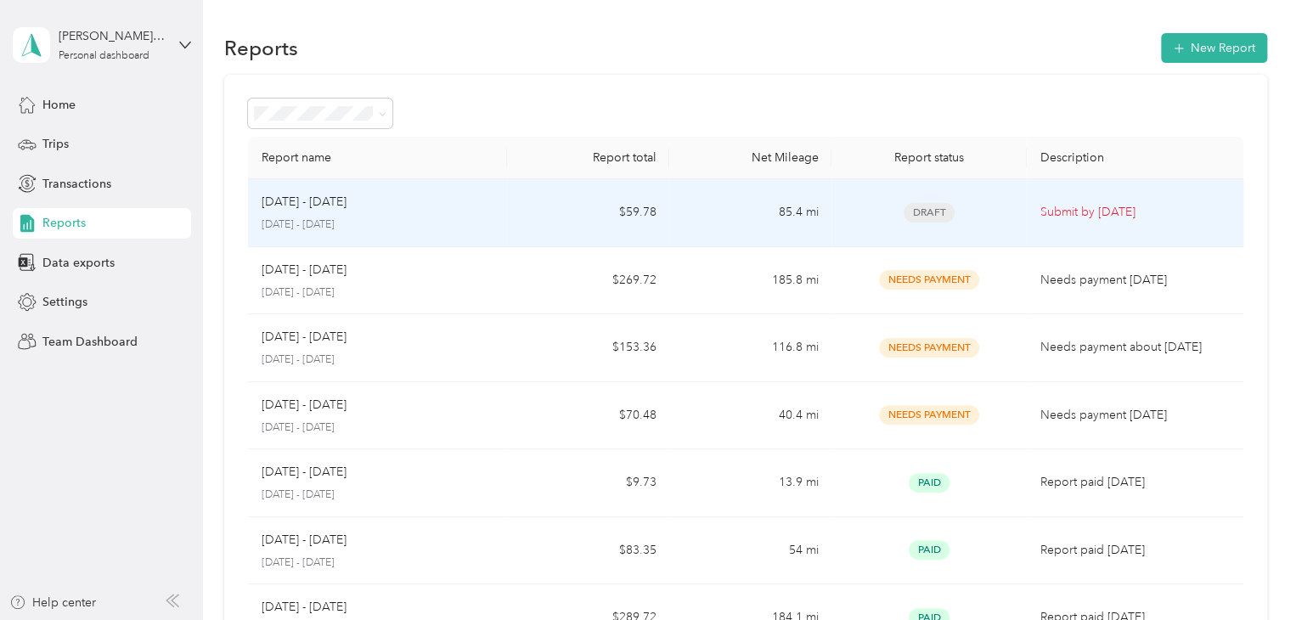
click at [859, 211] on div "Draft" at bounding box center [928, 213] width 167 height 20
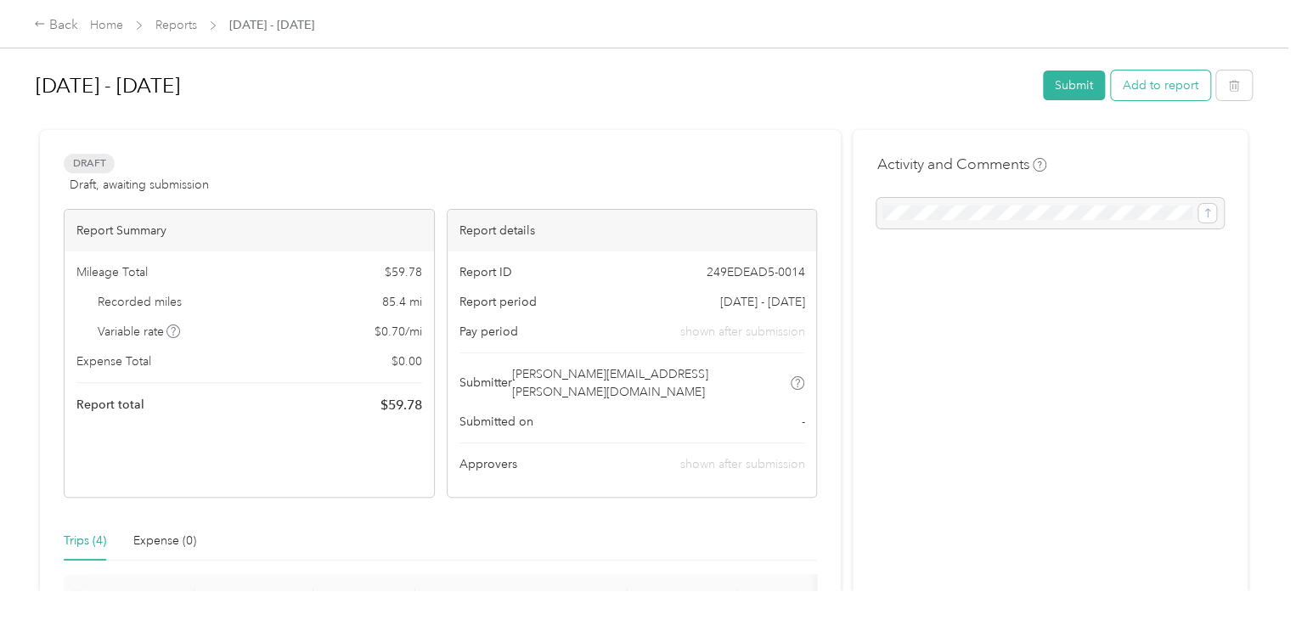
click at [1169, 90] on button "Add to report" at bounding box center [1160, 85] width 99 height 30
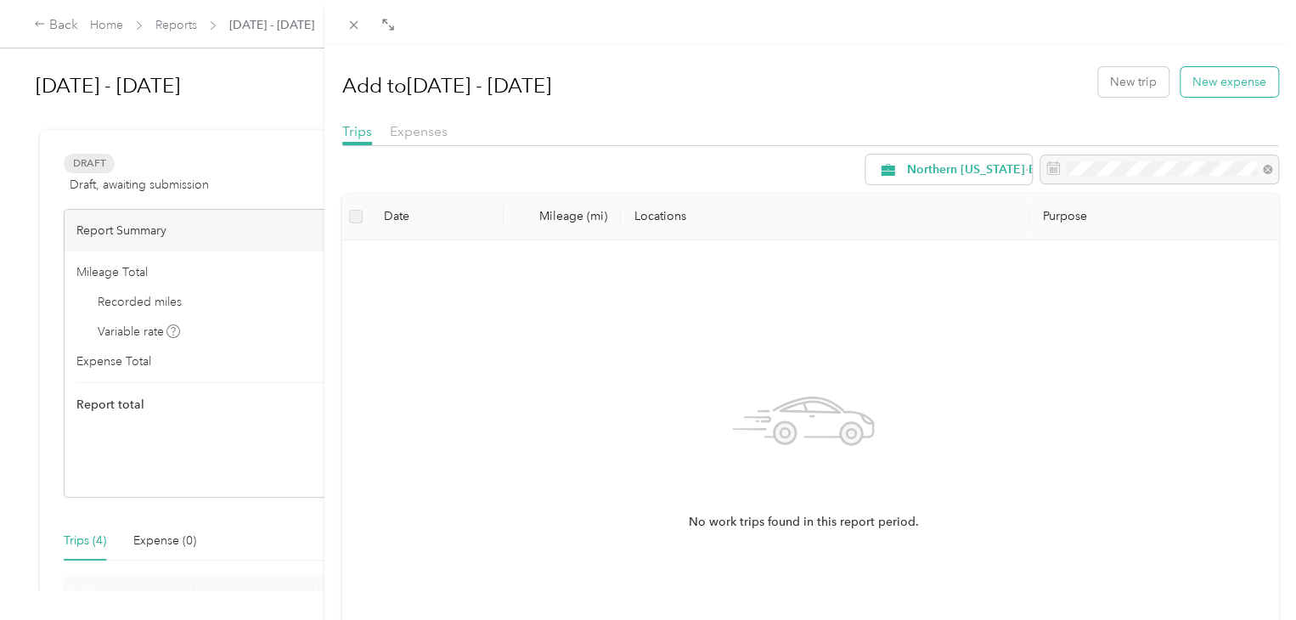
click at [1210, 84] on button "New expense" at bounding box center [1229, 82] width 98 height 30
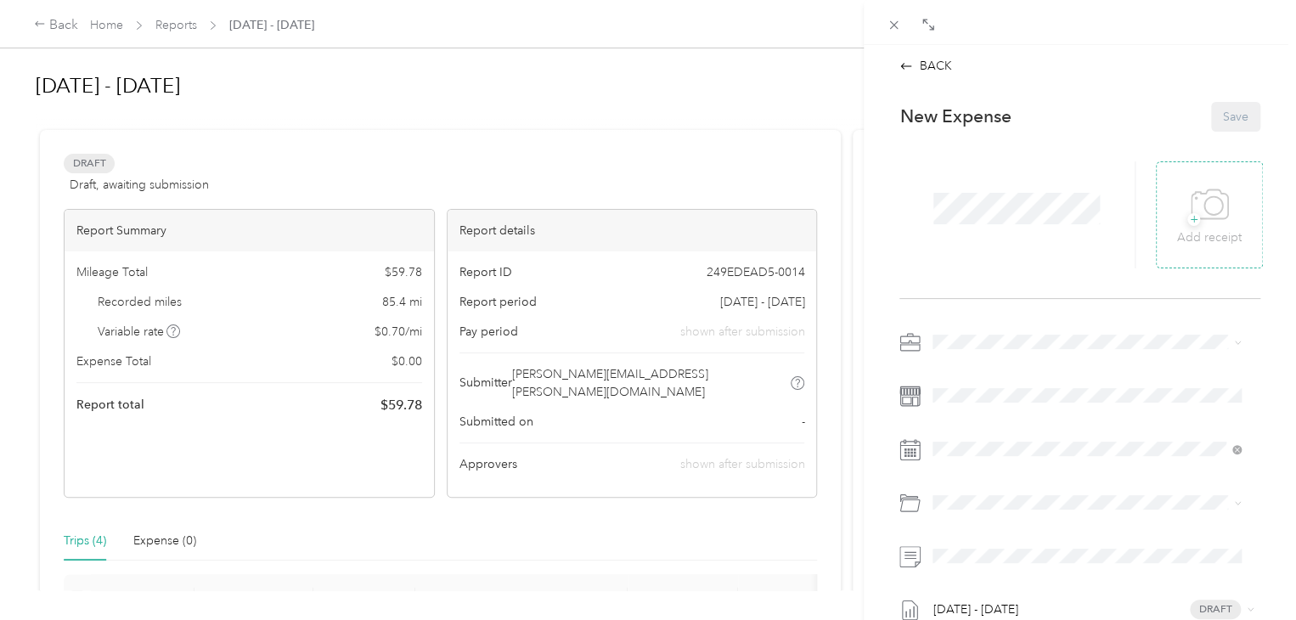
click at [1223, 208] on div "+ Add receipt" at bounding box center [1209, 214] width 65 height 65
click at [1198, 215] on icon at bounding box center [1210, 205] width 38 height 47
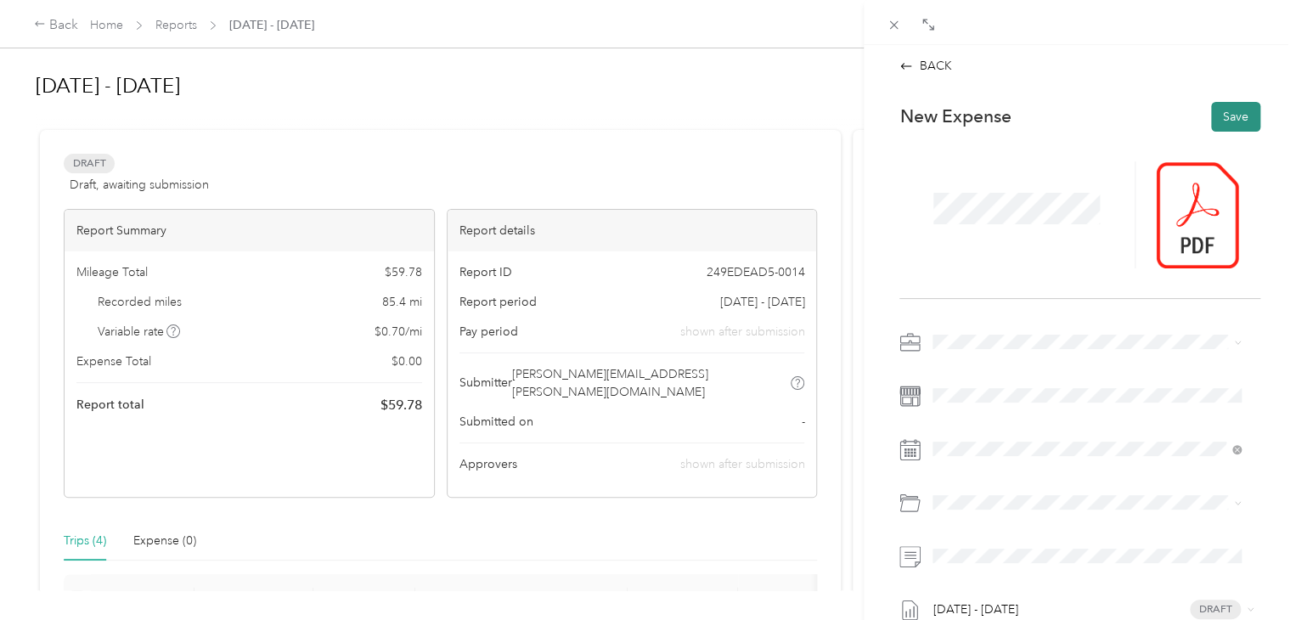
click at [1228, 113] on button "Save" at bounding box center [1235, 117] width 49 height 30
